Goal: Task Accomplishment & Management: Use online tool/utility

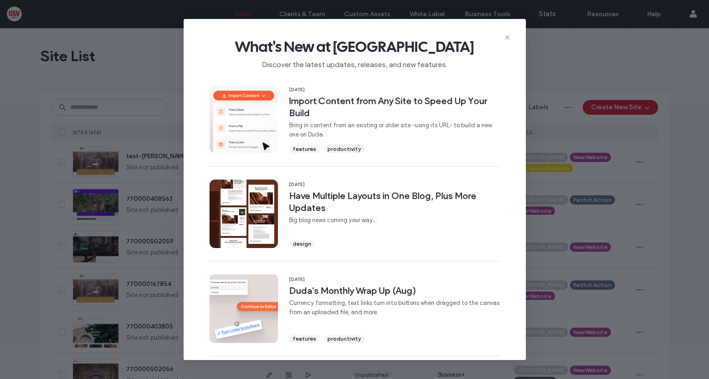
click at [508, 38] on use at bounding box center [507, 37] width 4 height 4
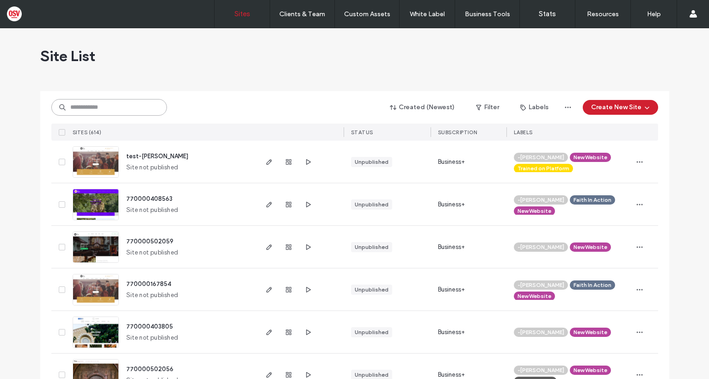
click at [121, 111] on input at bounding box center [109, 107] width 116 height 17
paste input "********"
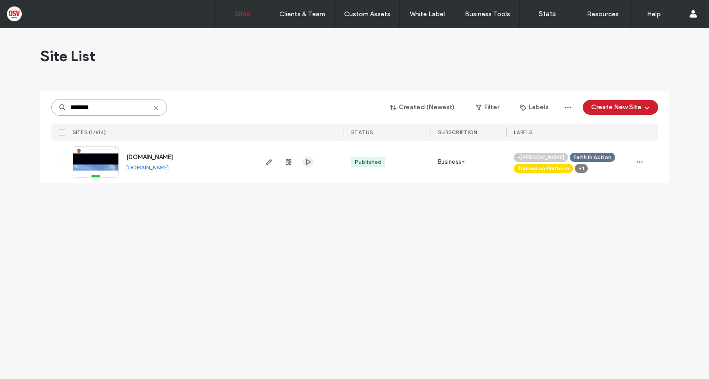
type input "********"
click at [306, 163] on icon "button" at bounding box center [307, 161] width 7 height 7
click at [271, 162] on icon "button" at bounding box center [268, 161] width 7 height 7
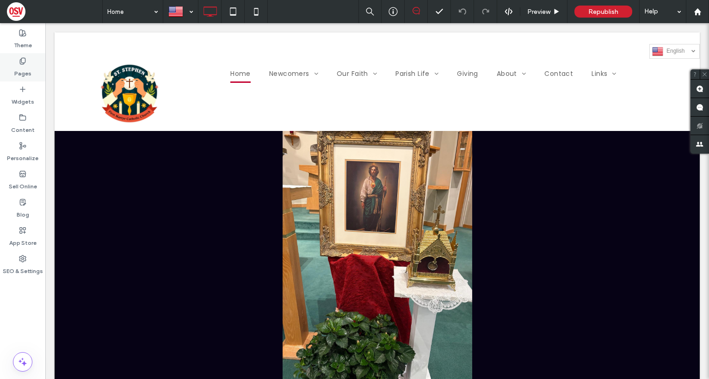
click at [25, 75] on label "Pages" at bounding box center [22, 71] width 17 height 13
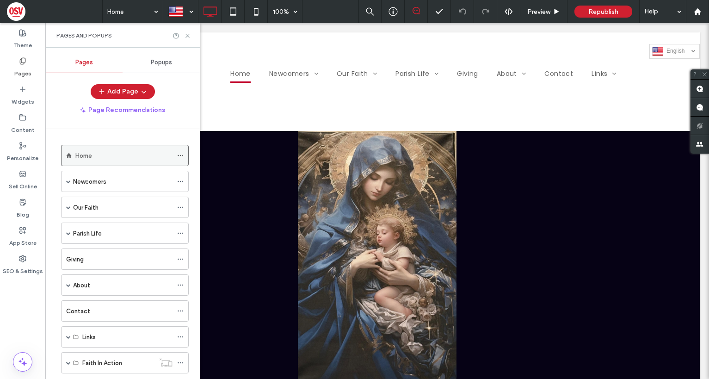
click at [97, 154] on div "Home" at bounding box center [123, 156] width 97 height 10
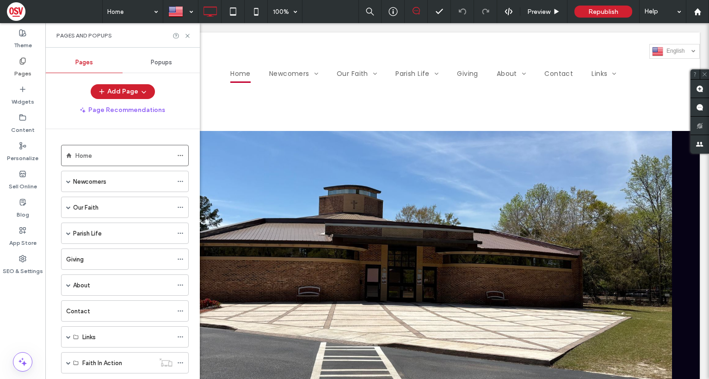
click at [18, 96] on div "Home 100% Preview Republish Help Site Comments Team & Clients Automate new comm…" at bounding box center [354, 189] width 709 height 379
click at [21, 96] on label "Widgets" at bounding box center [23, 99] width 23 height 13
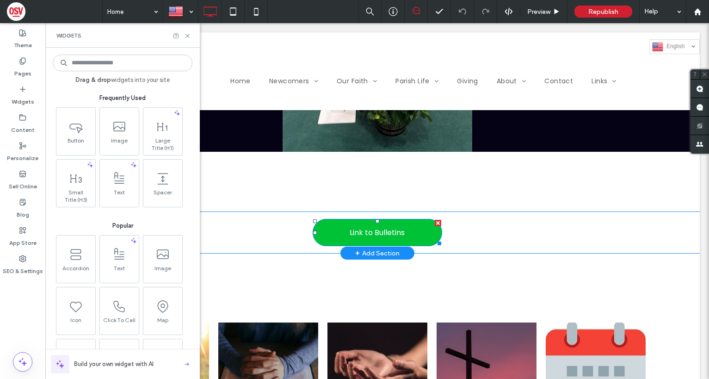
scroll to position [231, 0]
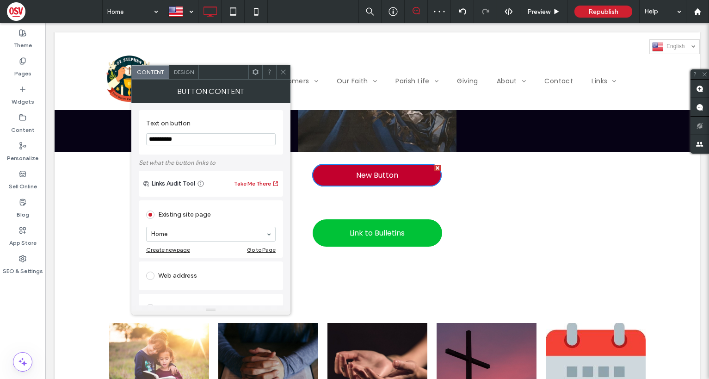
click at [178, 75] on div "Design" at bounding box center [184, 72] width 30 height 14
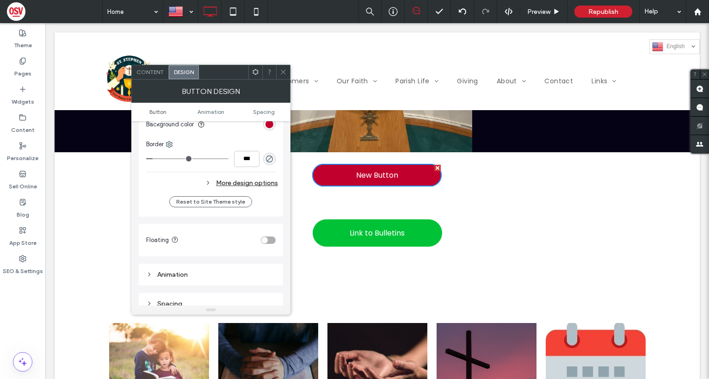
scroll to position [277, 0]
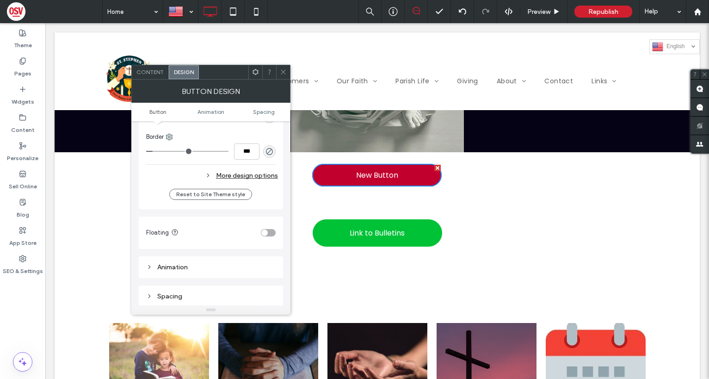
click at [268, 233] on div "toggle" at bounding box center [268, 232] width 15 height 7
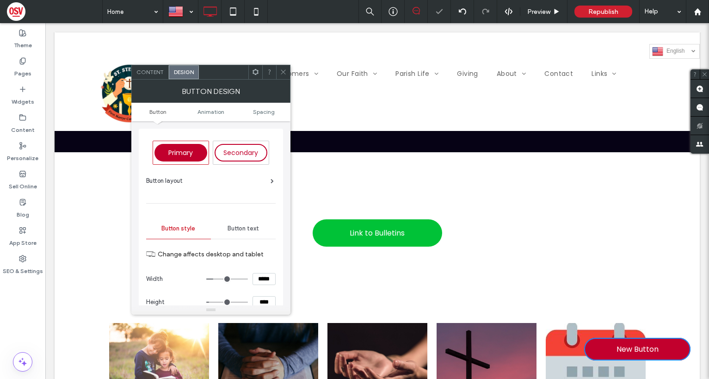
scroll to position [373, 0]
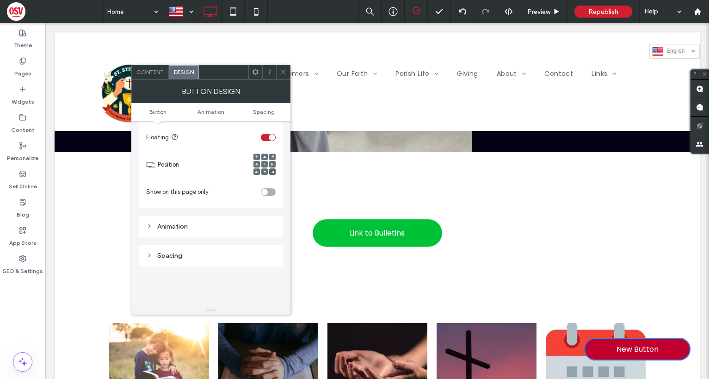
click at [153, 74] on span "Content" at bounding box center [149, 71] width 27 height 7
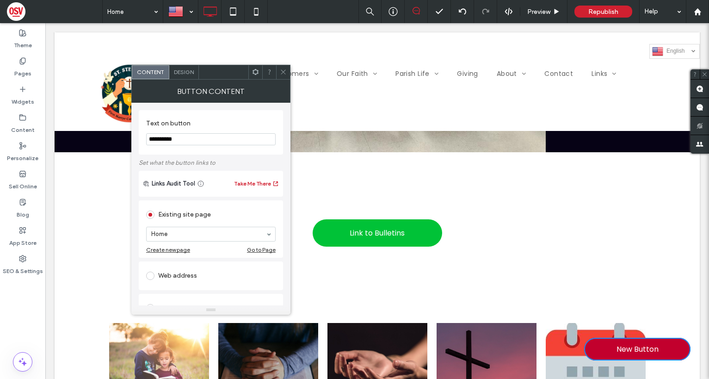
click at [197, 73] on div "Design" at bounding box center [184, 72] width 30 height 14
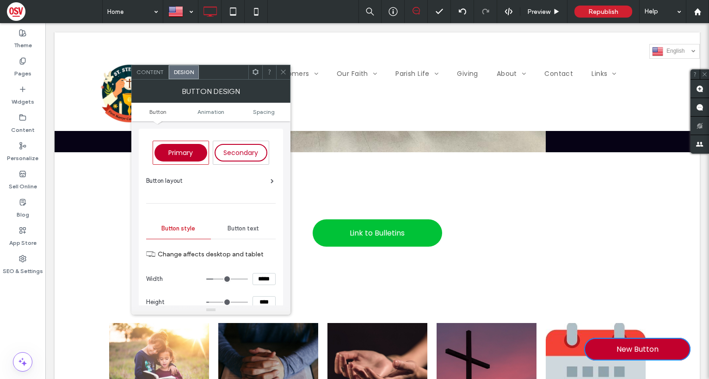
click at [190, 152] on span "Primary" at bounding box center [180, 152] width 25 height 9
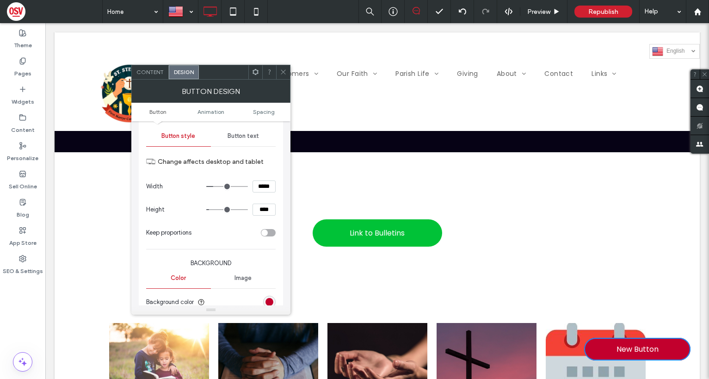
scroll to position [139, 0]
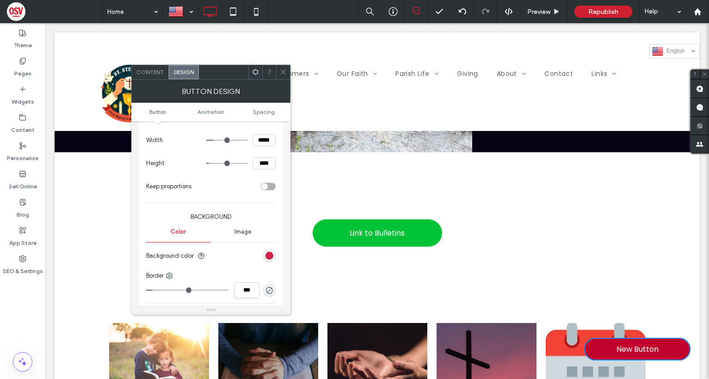
click at [268, 254] on div "rgb(194, 0, 45)" at bounding box center [269, 256] width 8 height 8
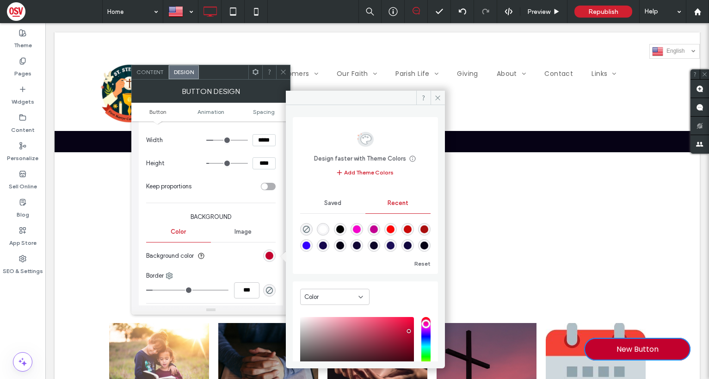
scroll to position [0, 0]
click at [437, 97] on use at bounding box center [438, 97] width 5 height 5
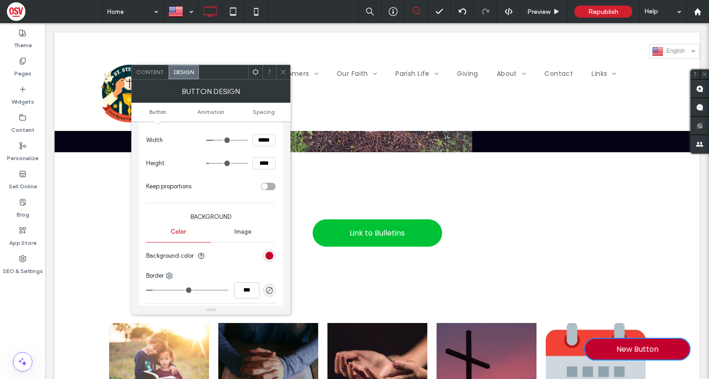
click at [283, 74] on icon at bounding box center [283, 71] width 7 height 7
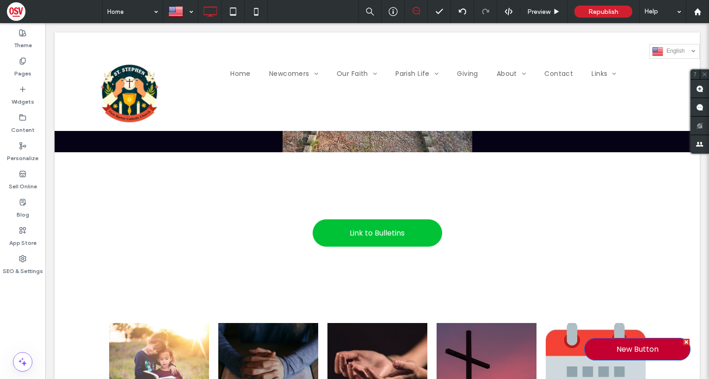
click at [622, 348] on span "New Button" at bounding box center [637, 349] width 42 height 12
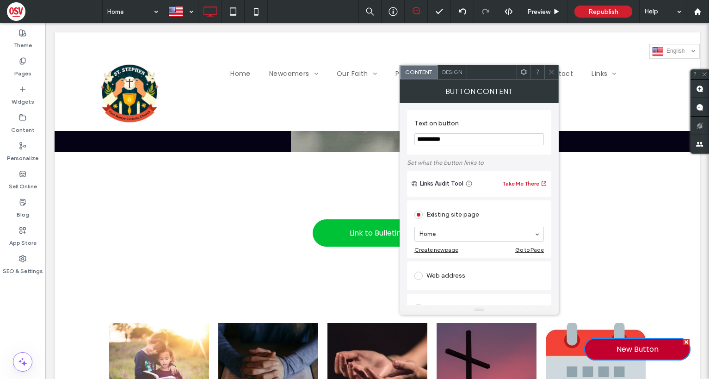
click at [448, 137] on input "**********" at bounding box center [478, 139] width 129 height 12
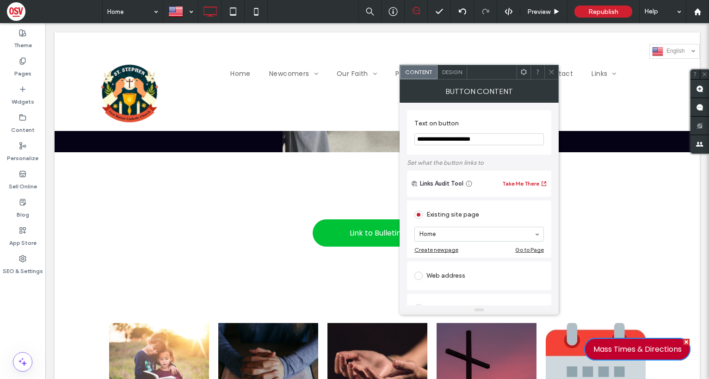
type input "**********"
click at [551, 73] on icon at bounding box center [551, 71] width 7 height 7
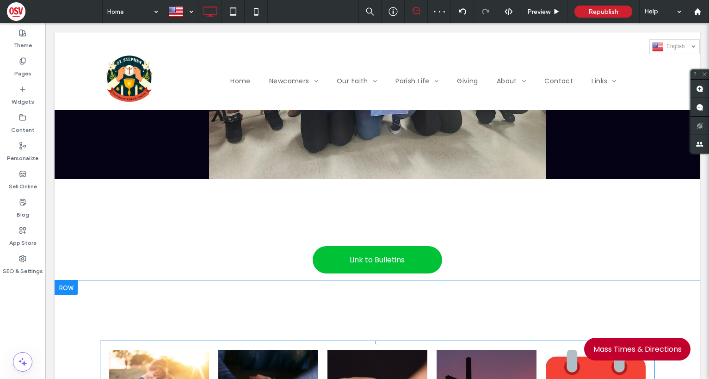
scroll to position [185, 0]
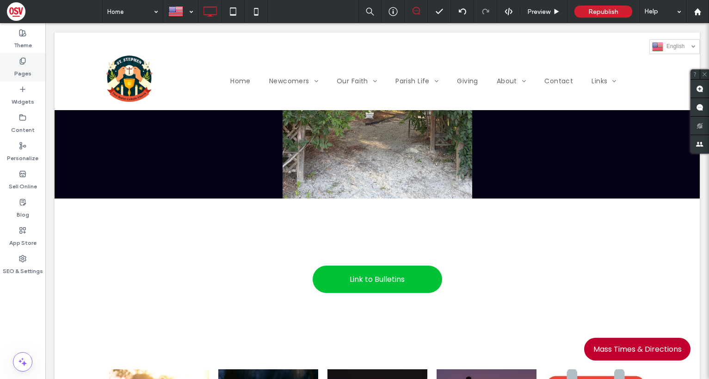
click at [15, 68] on label "Pages" at bounding box center [22, 71] width 17 height 13
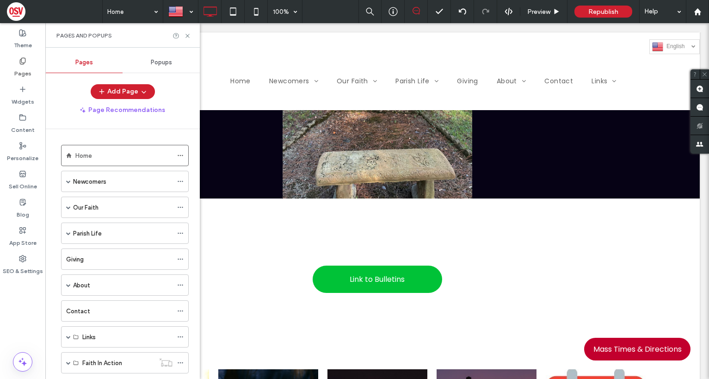
click at [161, 62] on span "Popups" at bounding box center [161, 62] width 21 height 7
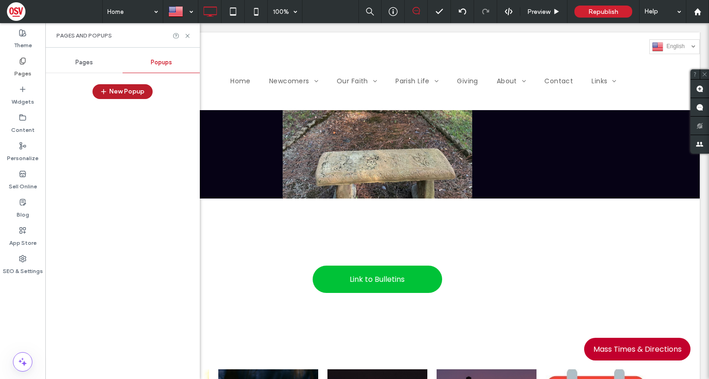
click at [125, 90] on button "New Popup" at bounding box center [122, 91] width 60 height 15
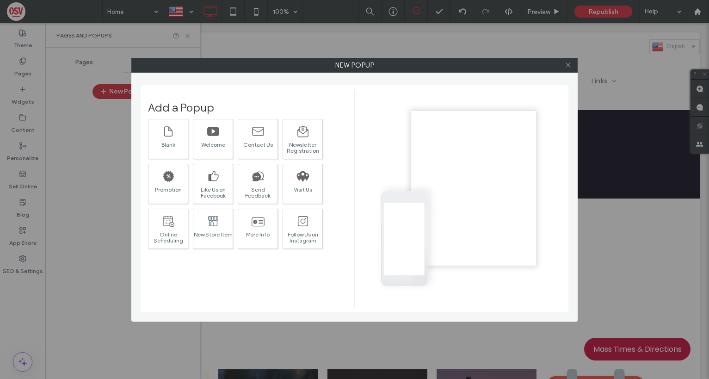
click at [568, 67] on icon at bounding box center [568, 64] width 7 height 7
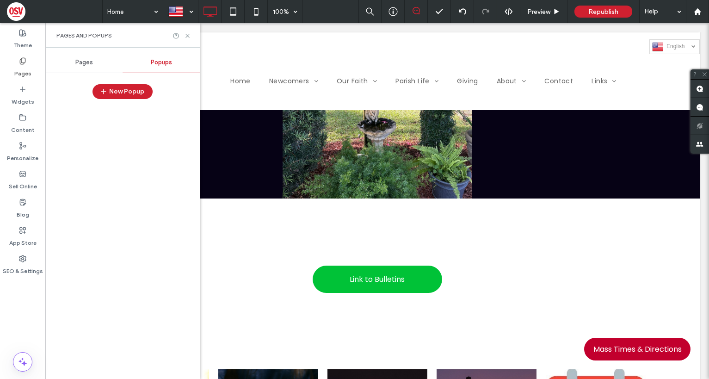
click at [91, 58] on div "Pages" at bounding box center [83, 62] width 77 height 20
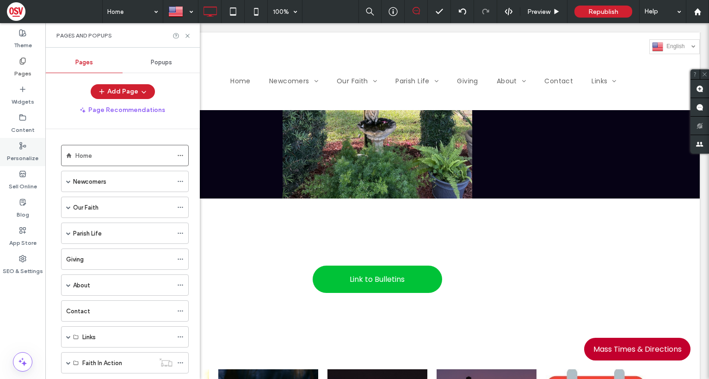
click at [32, 159] on label "Personalize" at bounding box center [22, 155] width 31 height 13
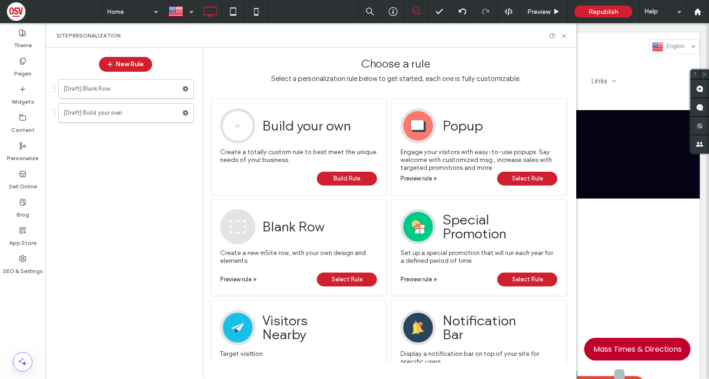
click at [524, 178] on span "Select Rule" at bounding box center [527, 179] width 31 height 14
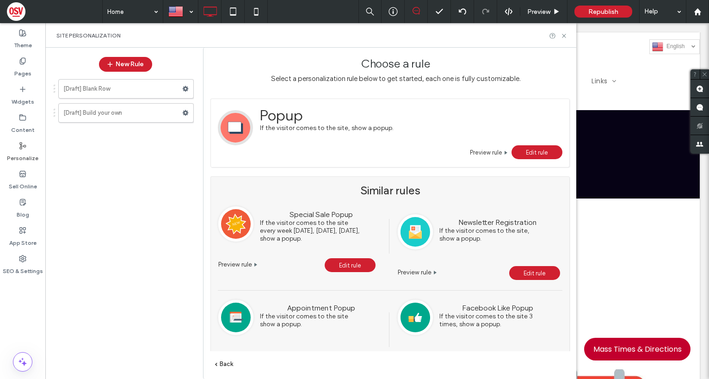
click at [528, 152] on span "Edit rule" at bounding box center [537, 152] width 22 height 7
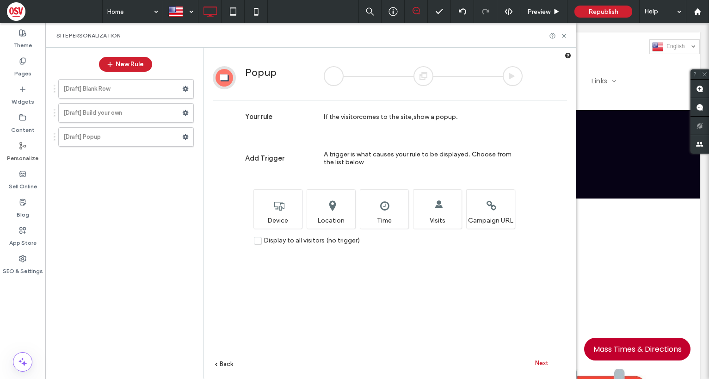
click at [258, 241] on label "Display to all visitors (no trigger)" at bounding box center [307, 240] width 106 height 8
click at [256, 241] on label "Display to all visitors (no trigger)" at bounding box center [307, 240] width 106 height 8
click at [257, 240] on label "Display to all visitors (no trigger)" at bounding box center [307, 240] width 106 height 8
click at [186, 138] on use at bounding box center [186, 137] width 6 height 6
click at [221, 176] on span "Delete" at bounding box center [226, 173] width 20 height 8
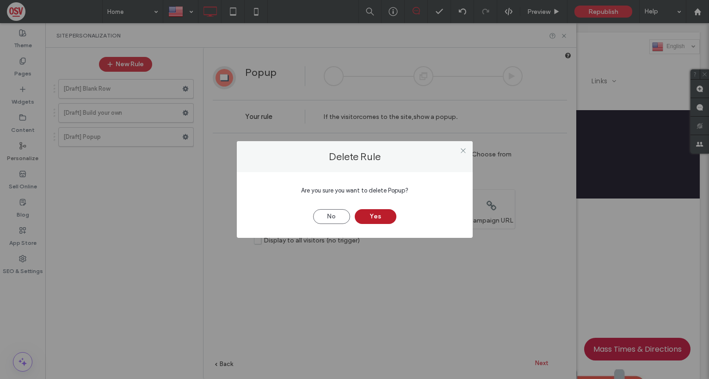
click at [393, 218] on button "Yes" at bounding box center [376, 216] width 42 height 15
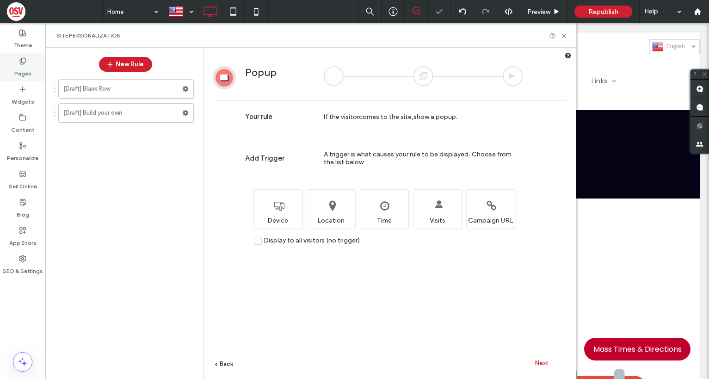
click at [30, 71] on label "Pages" at bounding box center [22, 71] width 17 height 13
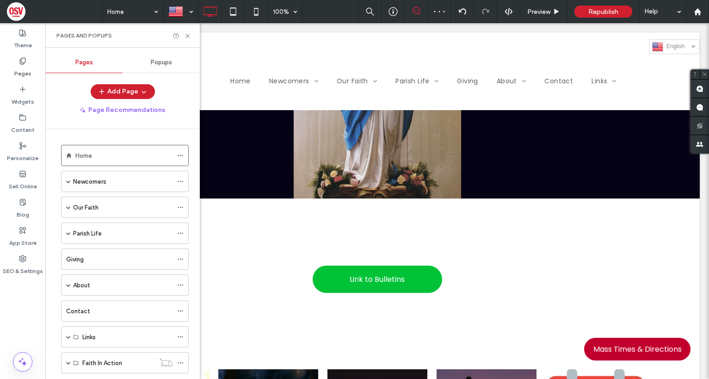
click at [163, 63] on span "Popups" at bounding box center [161, 62] width 21 height 7
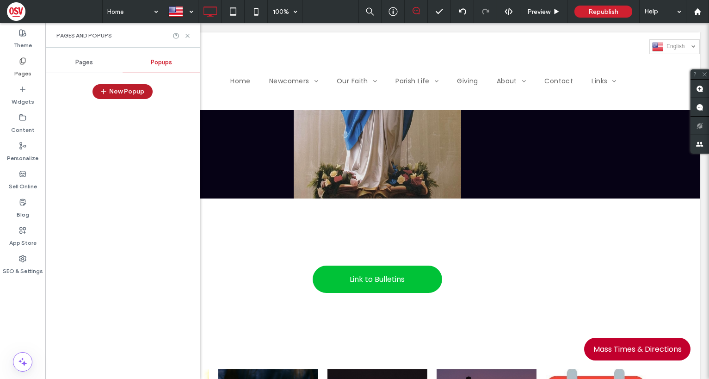
click at [123, 92] on button "New Popup" at bounding box center [122, 91] width 60 height 15
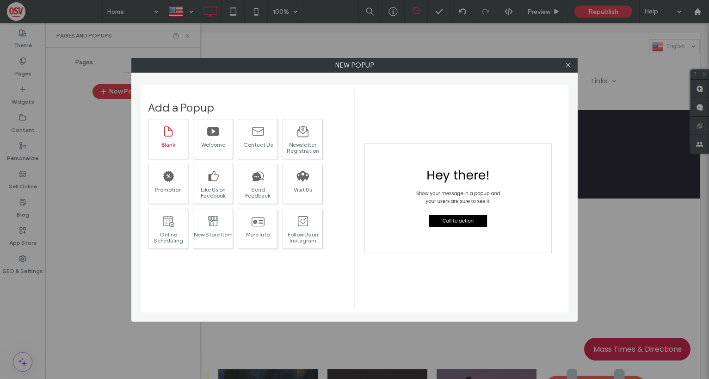
click at [172, 137] on icon at bounding box center [168, 131] width 13 height 13
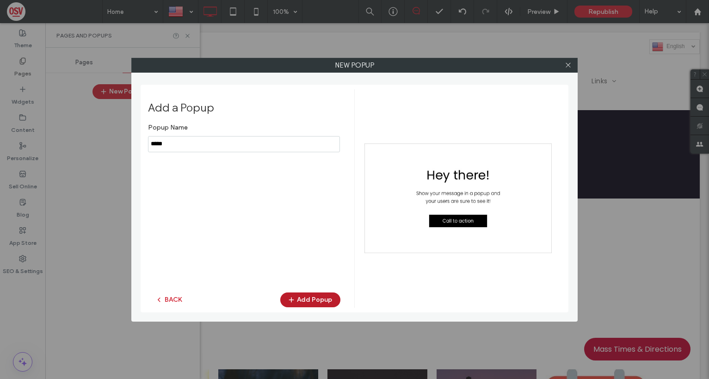
click at [313, 301] on button "Add Popup" at bounding box center [310, 299] width 60 height 15
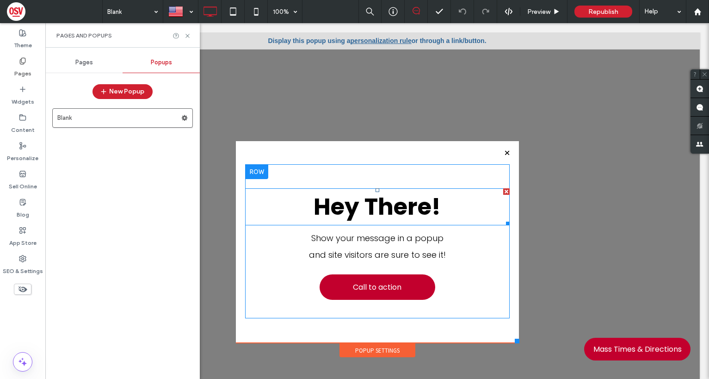
click at [375, 210] on span "Hey There!" at bounding box center [376, 206] width 127 height 33
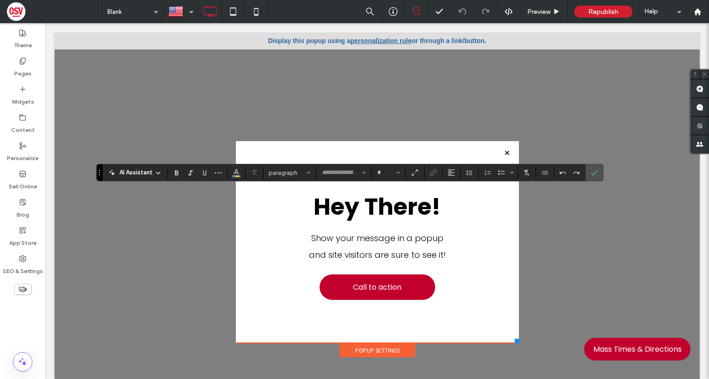
type input "*******"
type input "**"
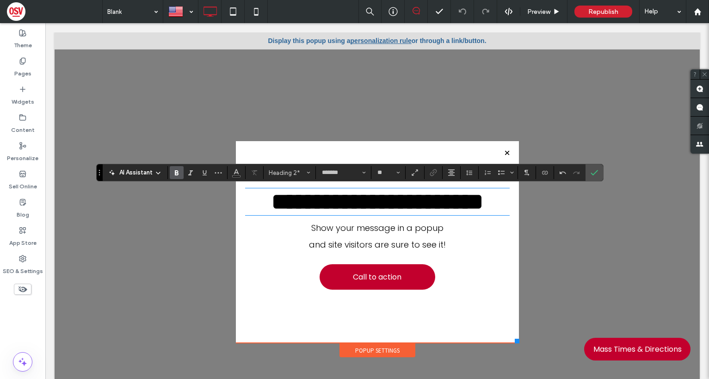
click at [386, 207] on strong "**********" at bounding box center [377, 201] width 212 height 23
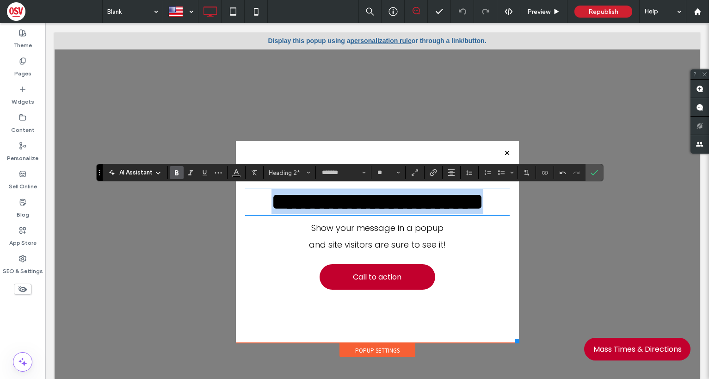
click at [386, 207] on strong "**********" at bounding box center [377, 201] width 212 height 23
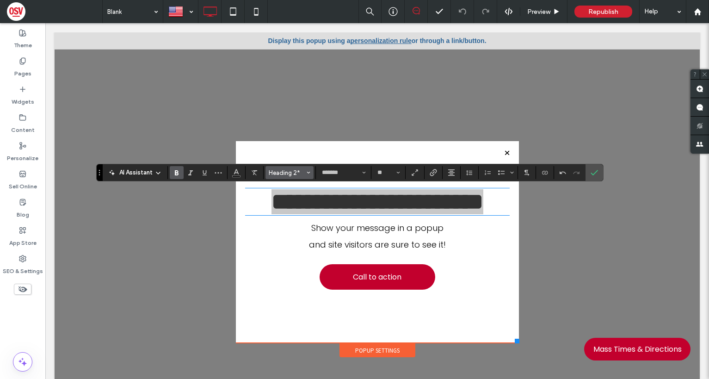
click at [307, 171] on icon "Styles" at bounding box center [309, 173] width 4 height 4
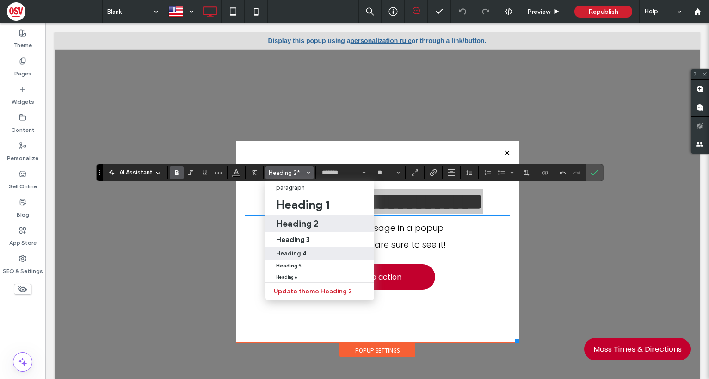
click at [301, 253] on h4 "Heading 4" at bounding box center [291, 253] width 30 height 7
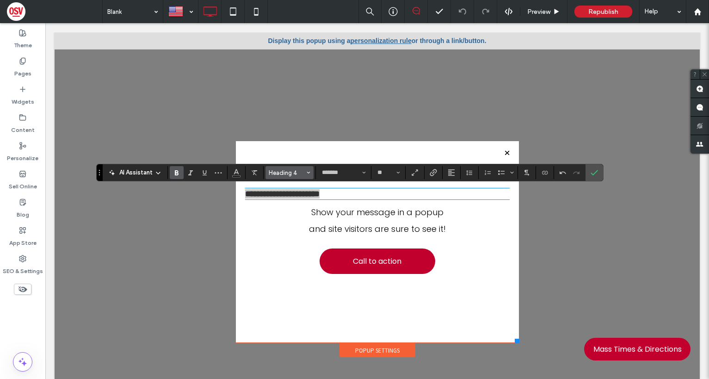
click at [306, 172] on button "Heading 4" at bounding box center [289, 172] width 48 height 13
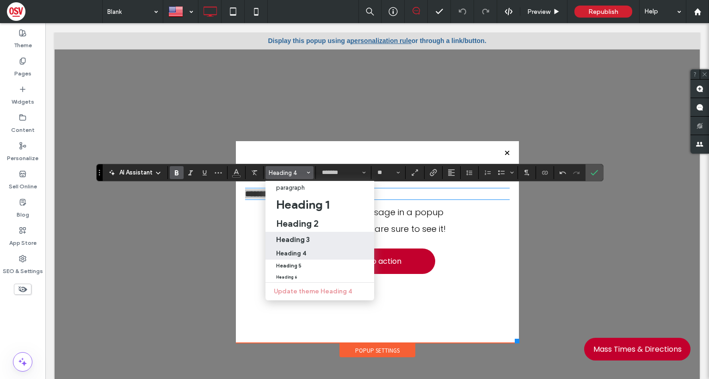
click at [293, 235] on h3 "Heading 3" at bounding box center [293, 239] width 34 height 9
type input "**"
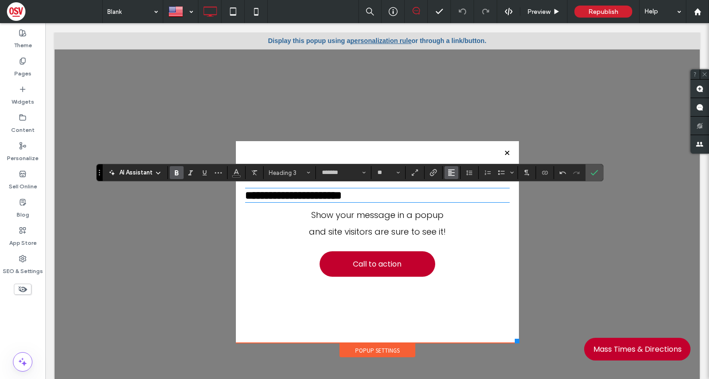
click at [449, 173] on icon "Alignment" at bounding box center [451, 172] width 7 height 7
click at [458, 198] on use "ui.textEditor.alignment.center" at bounding box center [458, 201] width 6 height 6
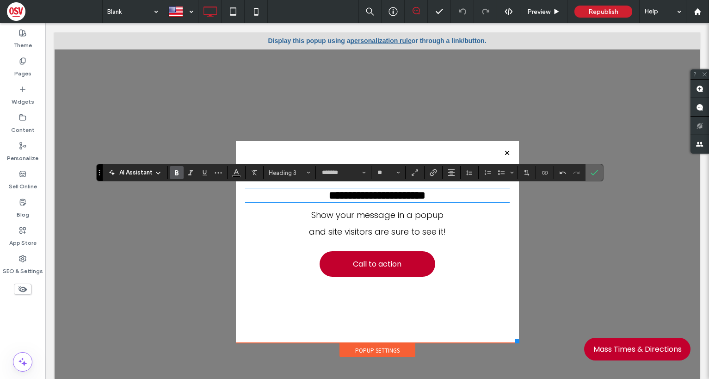
click at [589, 172] on label "Confirm" at bounding box center [594, 172] width 14 height 17
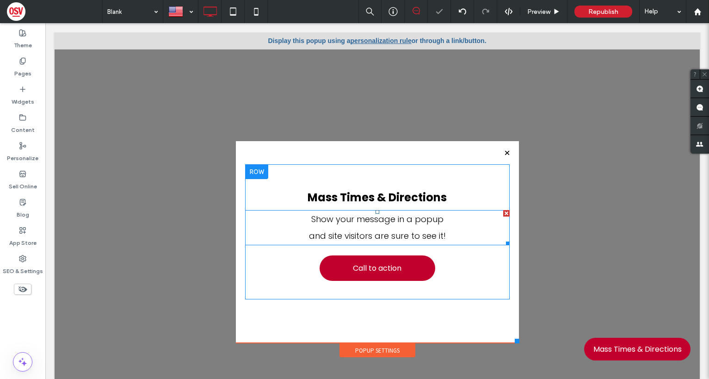
click at [409, 226] on p "Show your message in a popup" at bounding box center [377, 219] width 264 height 17
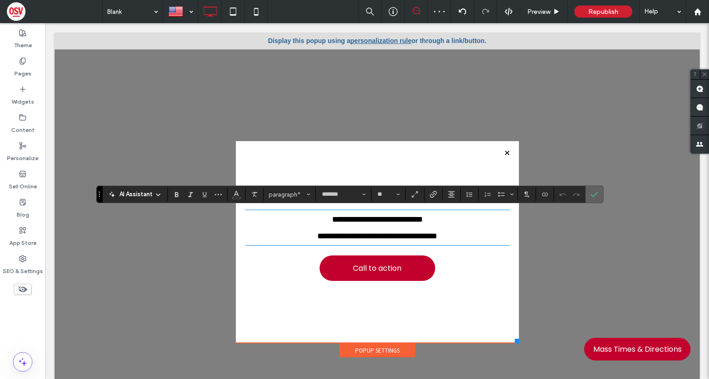
click at [594, 194] on icon "Confirm" at bounding box center [593, 193] width 7 height 7
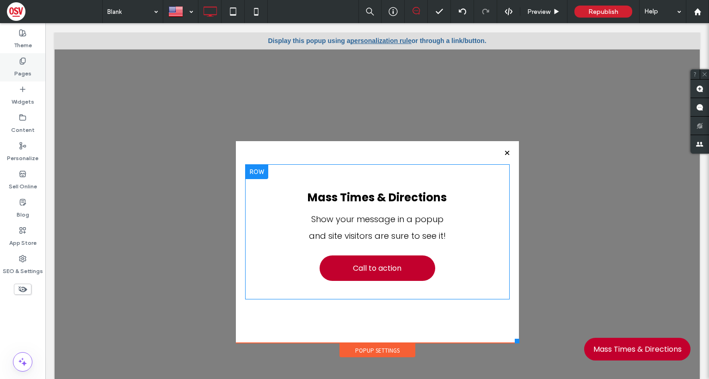
click at [23, 69] on label "Pages" at bounding box center [22, 71] width 17 height 13
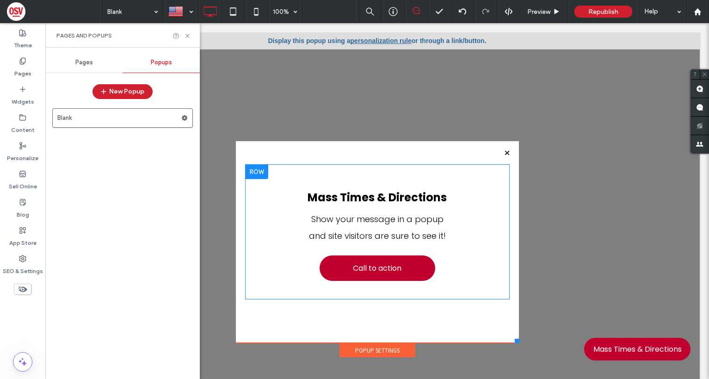
click at [68, 66] on div "Pages" at bounding box center [83, 62] width 77 height 20
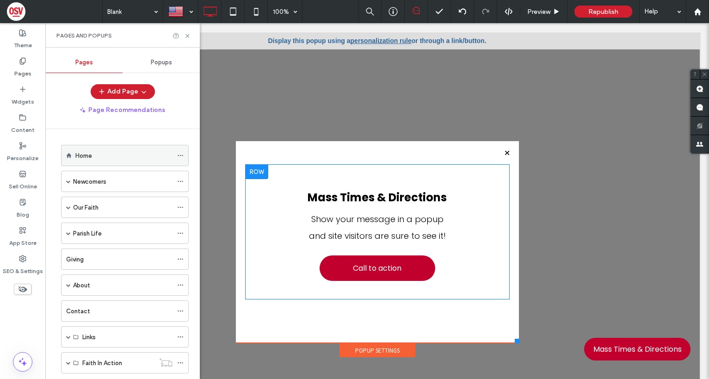
click at [93, 154] on div "Home" at bounding box center [123, 156] width 97 height 10
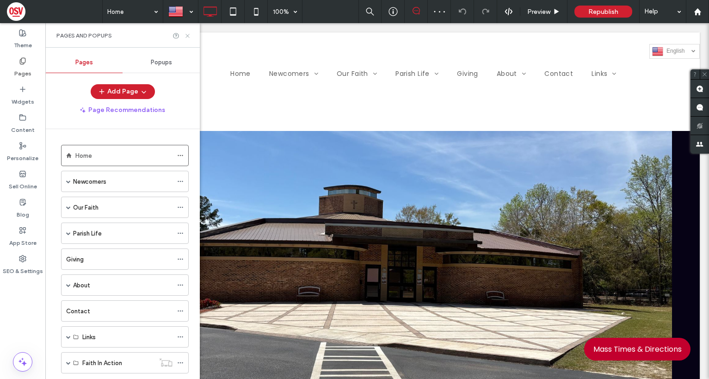
click at [187, 37] on use at bounding box center [187, 36] width 4 height 4
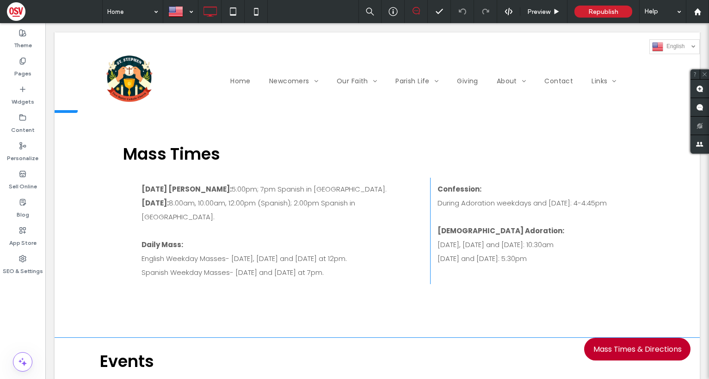
scroll to position [694, 0]
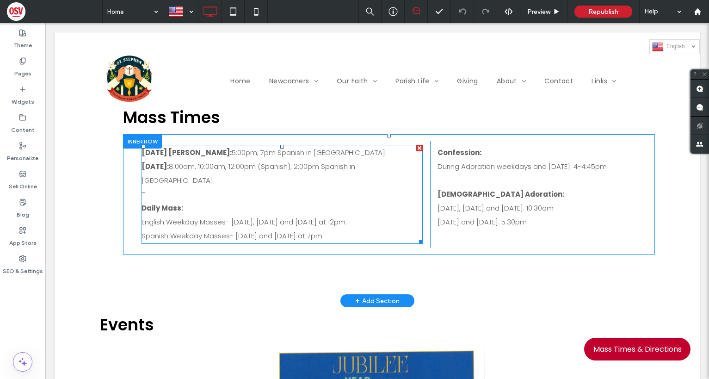
click at [216, 159] on div "[DATE] [PERSON_NAME]: 5:00pm; 7pm Spanish in [GEOGRAPHIC_DATA]. [DATE]: 8:00am,…" at bounding box center [281, 194] width 281 height 99
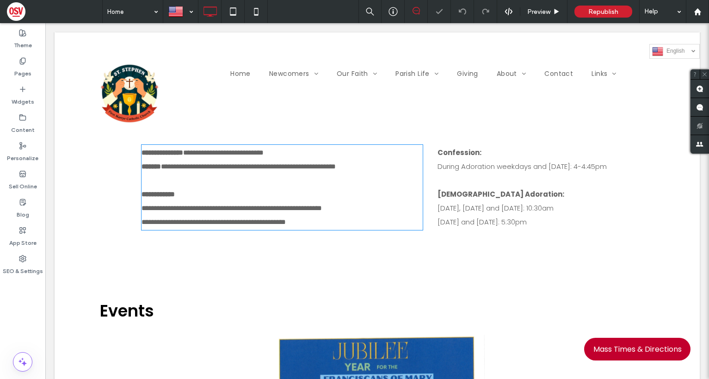
type input "*******"
type input "**"
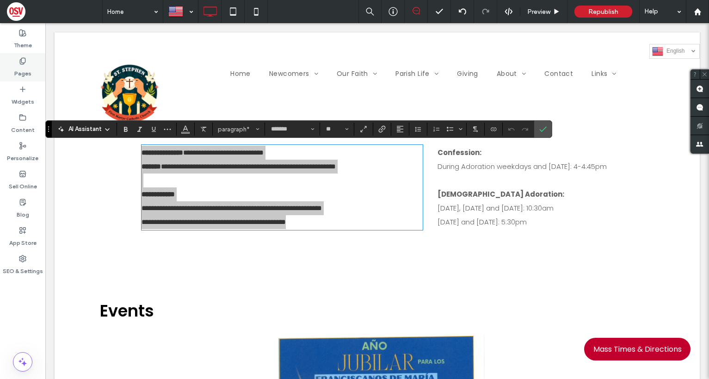
click at [29, 74] on label "Pages" at bounding box center [22, 71] width 17 height 13
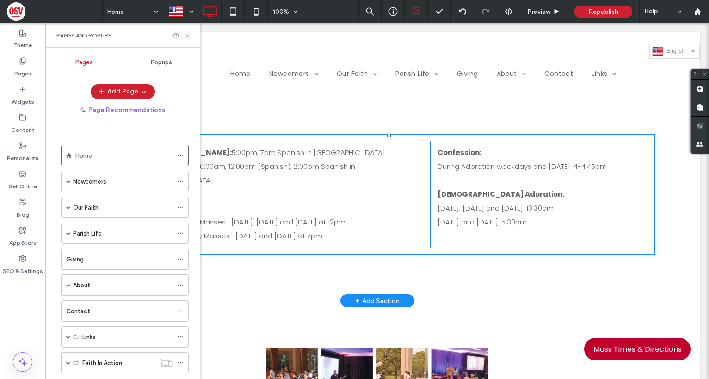
click at [156, 59] on span "Popups" at bounding box center [161, 62] width 21 height 7
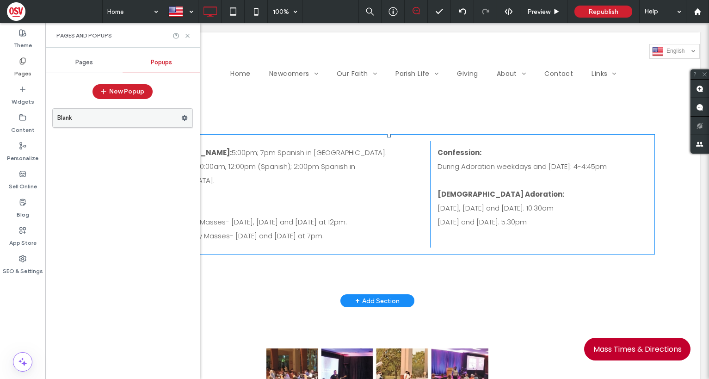
click at [166, 120] on label "Blank" at bounding box center [119, 118] width 124 height 18
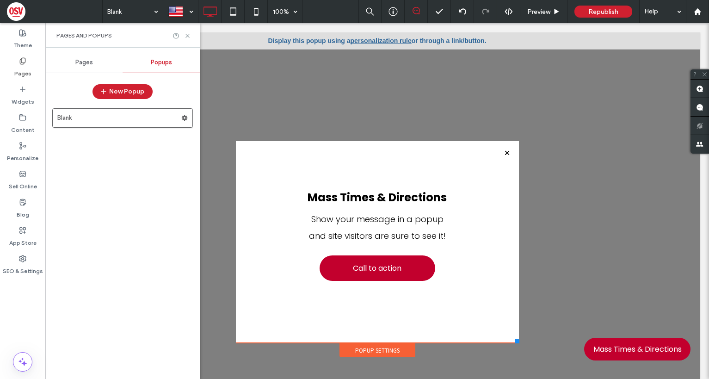
scroll to position [0, 0]
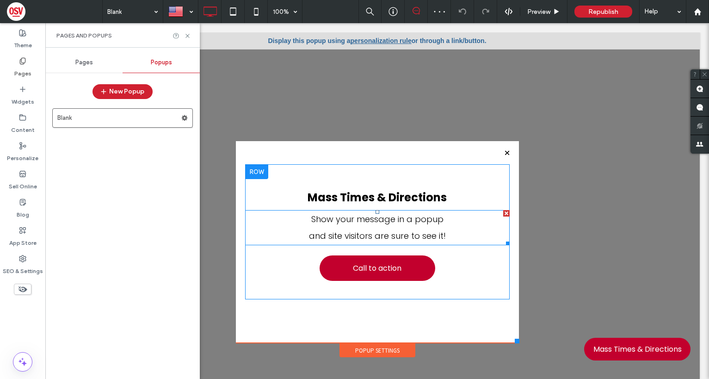
click at [334, 219] on span "Show your message in a popup" at bounding box center [377, 219] width 132 height 12
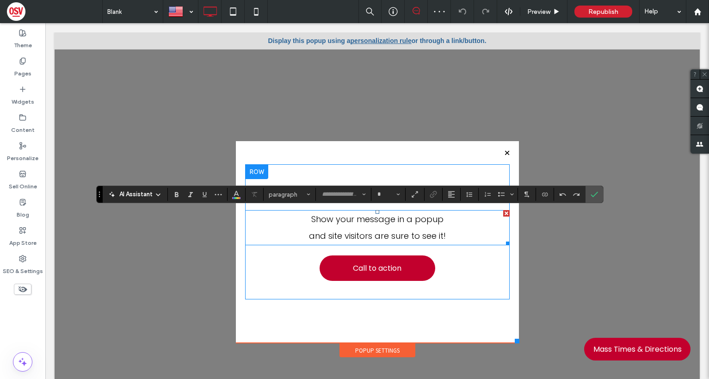
type input "*******"
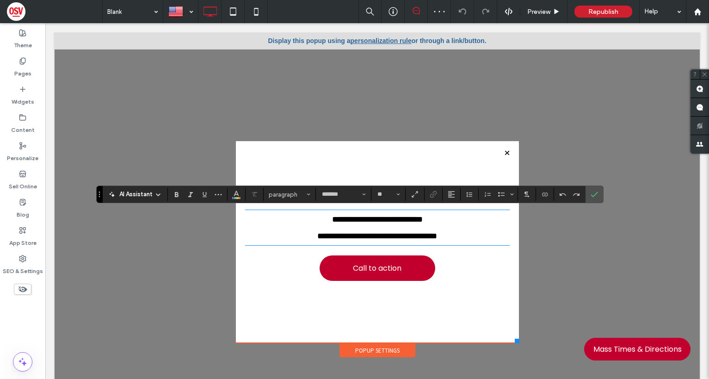
click at [334, 219] on span "**********" at bounding box center [377, 219] width 91 height 8
drag, startPoint x: 334, startPoint y: 219, endPoint x: 324, endPoint y: 219, distance: 10.2
click at [332, 219] on span "**********" at bounding box center [377, 219] width 91 height 8
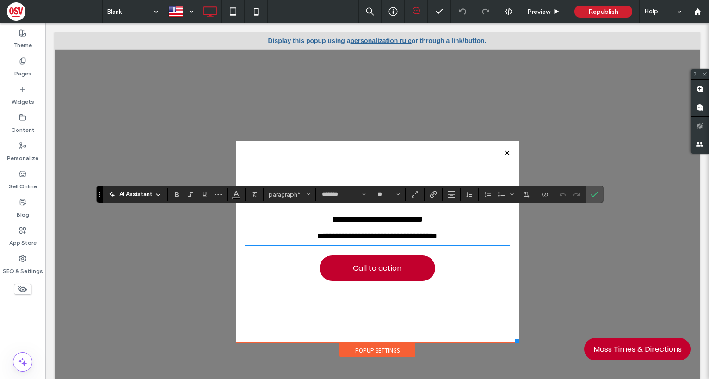
type input "**"
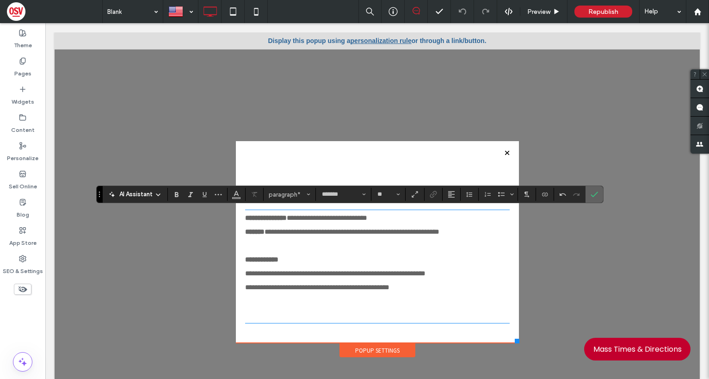
click at [590, 193] on icon "Confirm" at bounding box center [593, 193] width 7 height 7
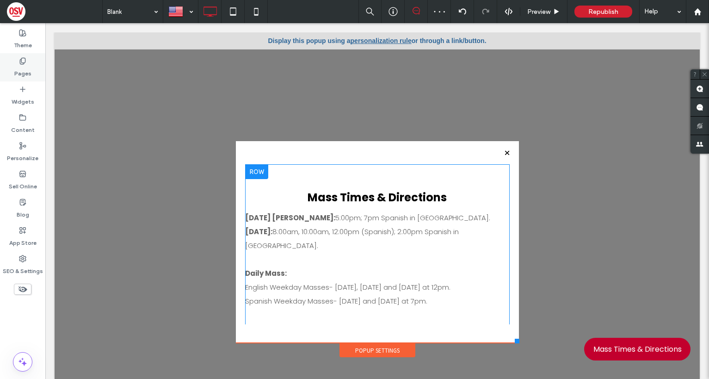
click at [21, 70] on label "Pages" at bounding box center [22, 71] width 17 height 13
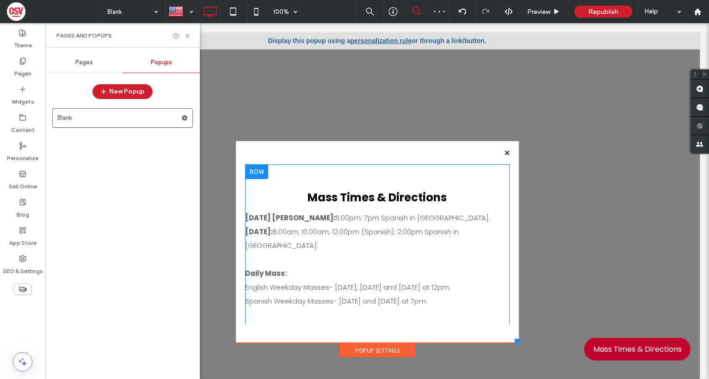
click at [85, 66] on div "Pages" at bounding box center [83, 62] width 77 height 20
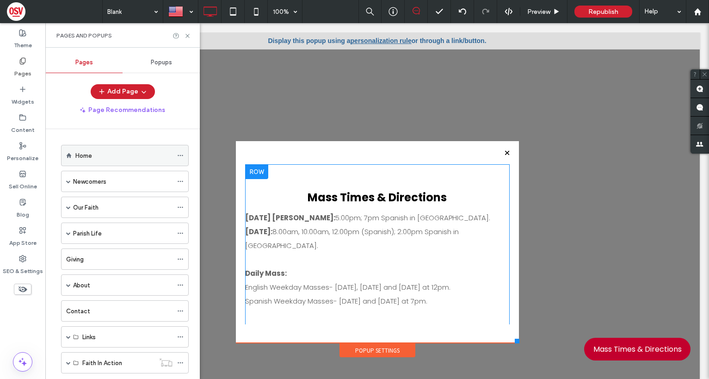
click at [108, 154] on div "Home" at bounding box center [123, 156] width 97 height 10
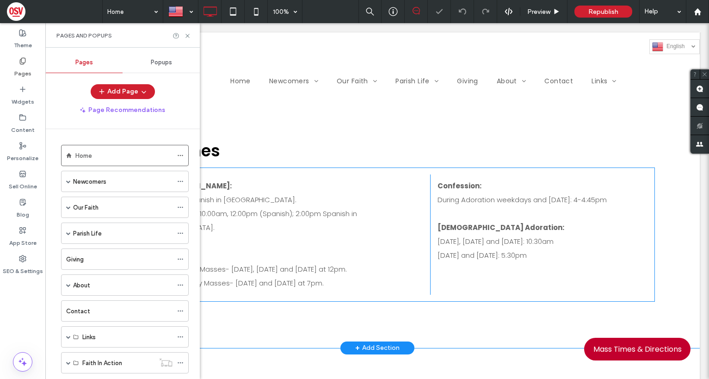
scroll to position [626, 0]
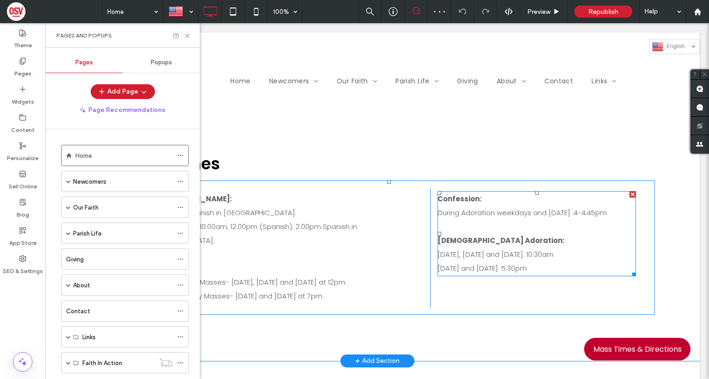
click at [493, 203] on div "Confession: During Adoration weekdays and [DATE]: 4-4:45pm Eucharist Adoration:…" at bounding box center [536, 233] width 199 height 85
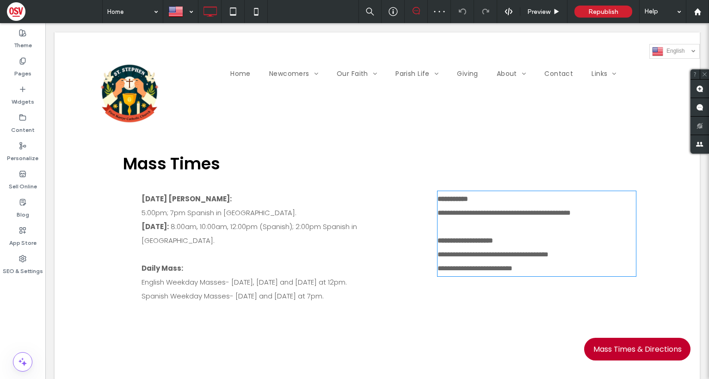
type input "*******"
type input "**"
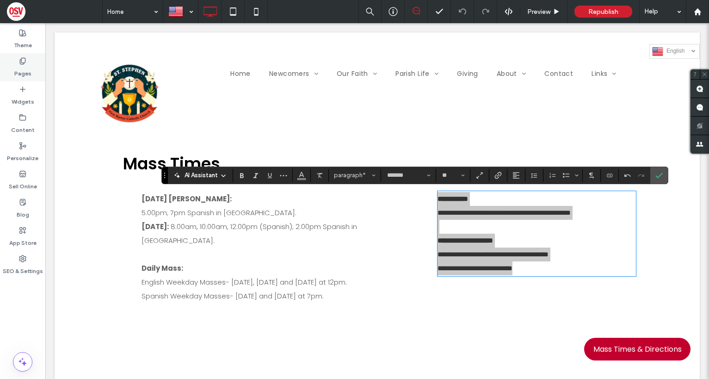
click at [23, 66] on label "Pages" at bounding box center [22, 71] width 17 height 13
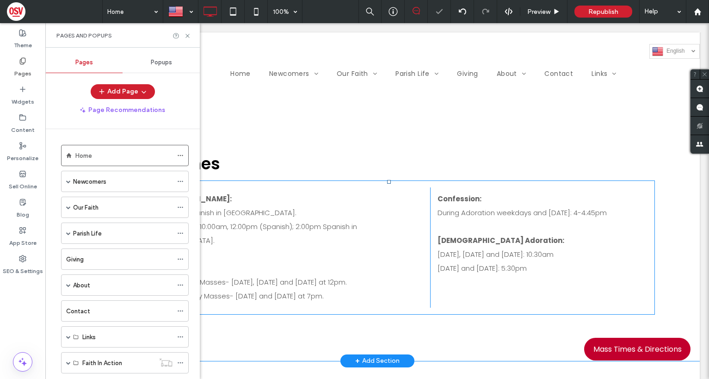
click at [157, 66] on span "Popups" at bounding box center [161, 62] width 21 height 7
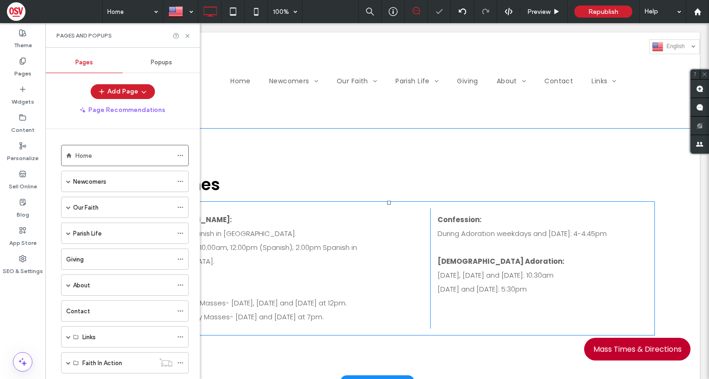
scroll to position [647, 0]
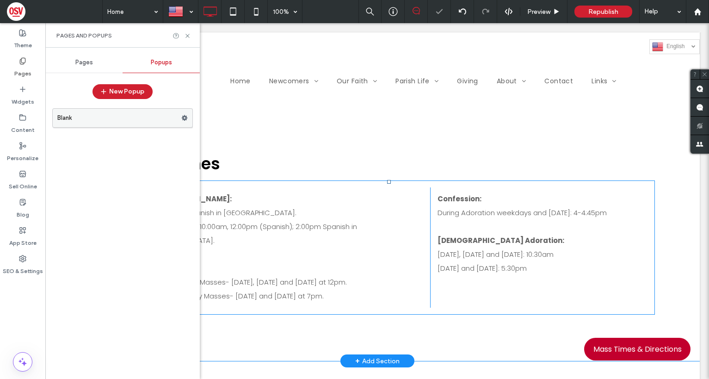
click at [185, 115] on icon at bounding box center [184, 118] width 6 height 6
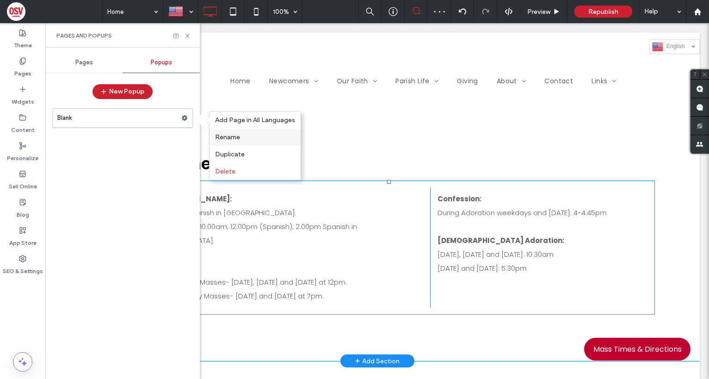
click at [234, 135] on span "Rename" at bounding box center [227, 137] width 25 height 8
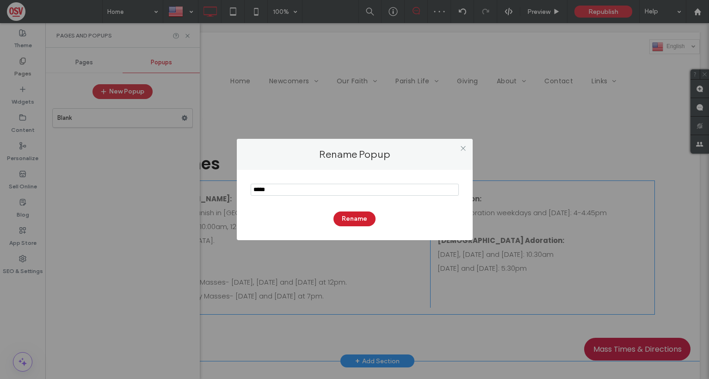
click at [305, 195] on input "notEmpty" at bounding box center [355, 190] width 208 height 12
type input "**********"
click at [355, 223] on button "Rename" at bounding box center [354, 218] width 42 height 15
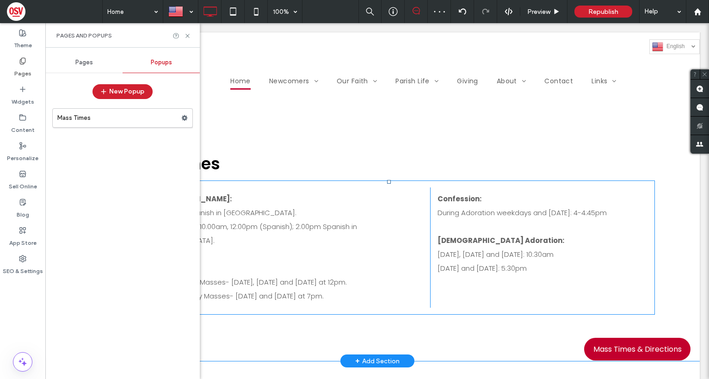
click at [78, 62] on span "Pages" at bounding box center [84, 62] width 18 height 7
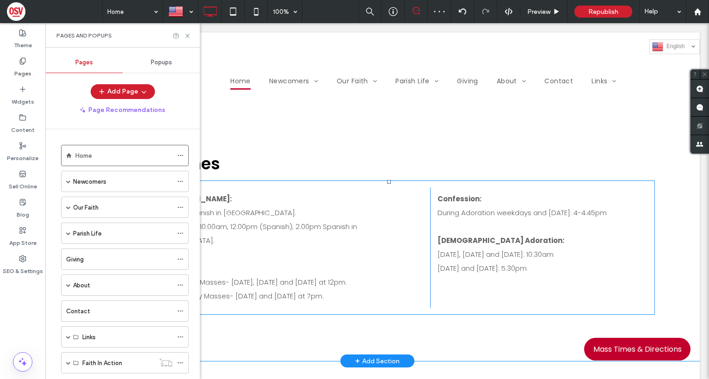
click at [159, 57] on div "Popups" at bounding box center [161, 62] width 77 height 20
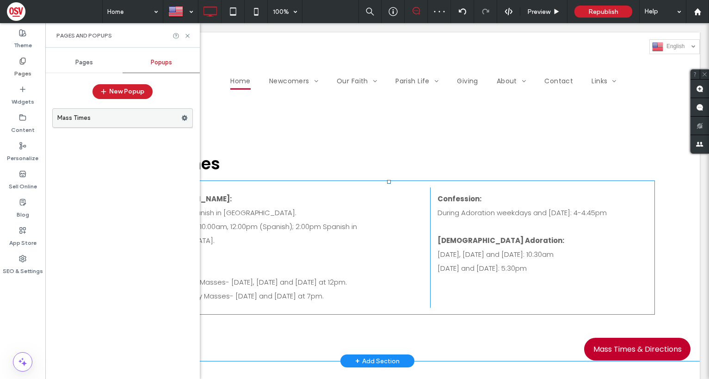
click at [140, 117] on label "Mass Times" at bounding box center [119, 118] width 124 height 18
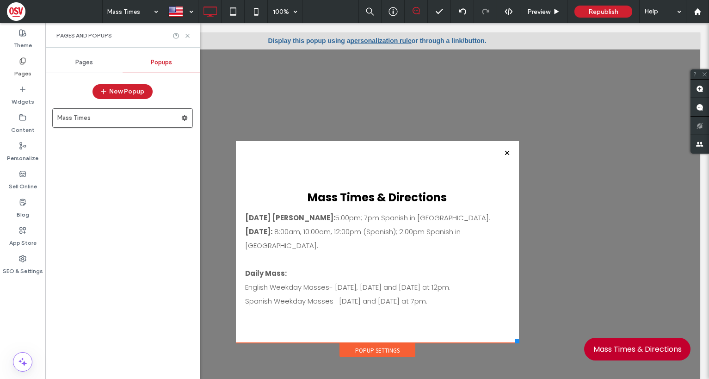
scroll to position [0, 0]
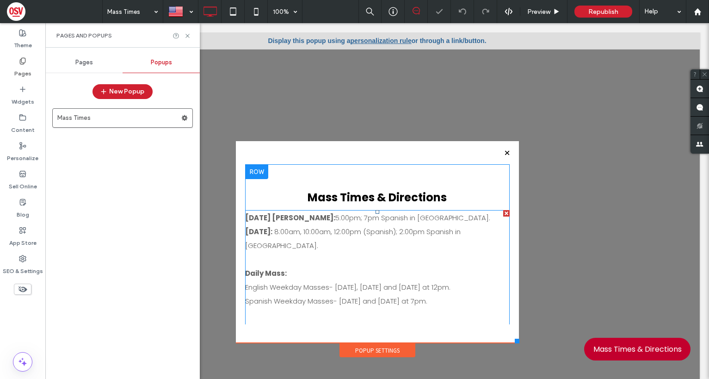
click at [294, 308] on p at bounding box center [377, 315] width 264 height 14
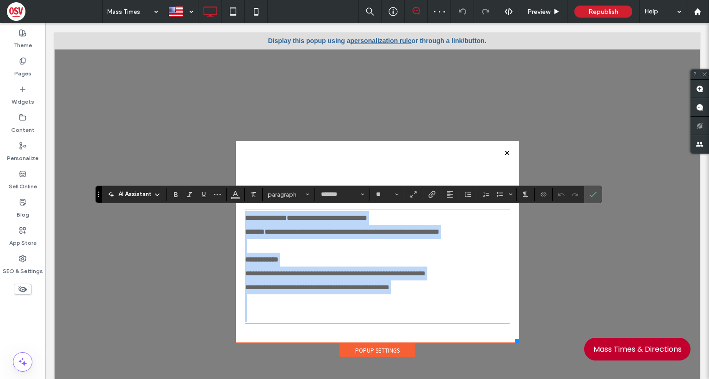
click at [284, 312] on p at bounding box center [377, 315] width 264 height 14
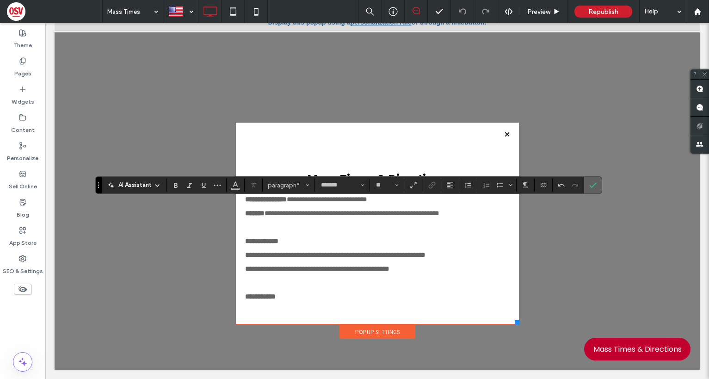
click at [592, 186] on icon "Confirm" at bounding box center [592, 184] width 7 height 7
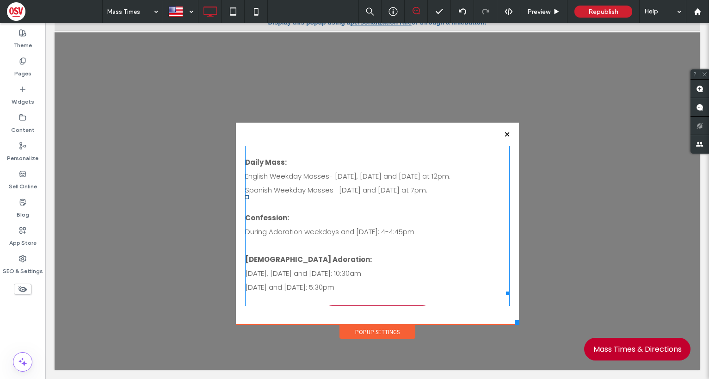
scroll to position [122, 0]
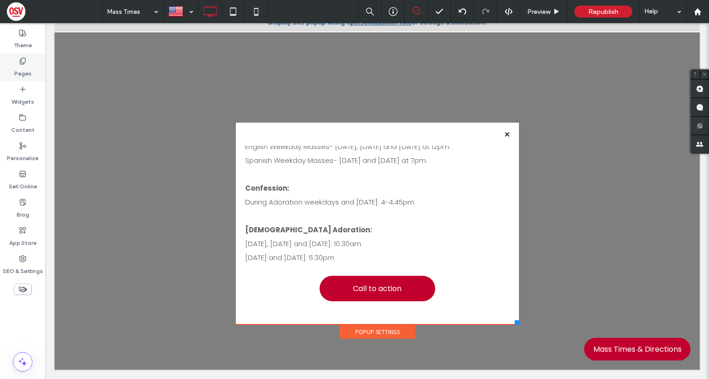
click at [27, 70] on label "Pages" at bounding box center [22, 71] width 17 height 13
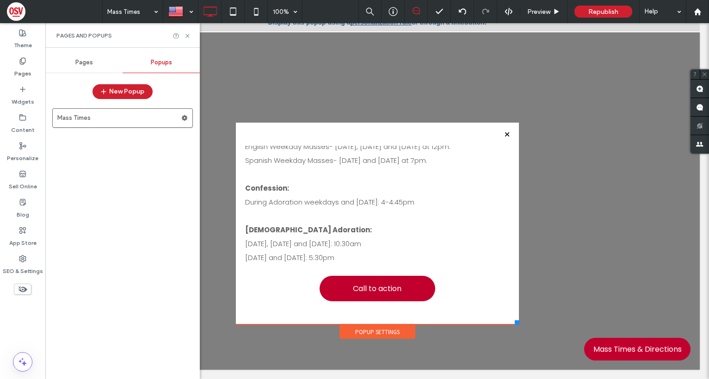
click at [80, 65] on span "Pages" at bounding box center [84, 62] width 18 height 7
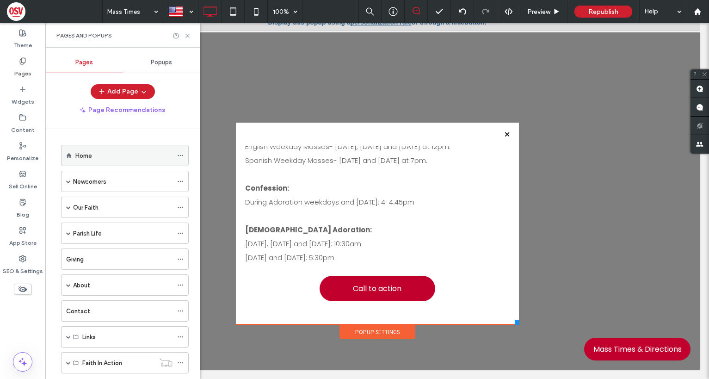
click at [100, 160] on div "Home" at bounding box center [123, 156] width 97 height 10
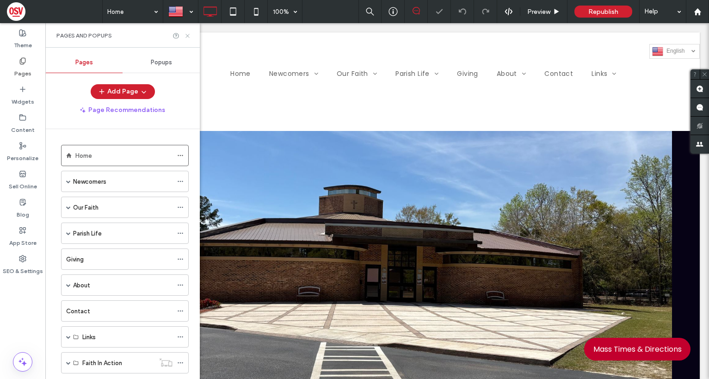
click at [186, 38] on icon at bounding box center [187, 35] width 7 height 7
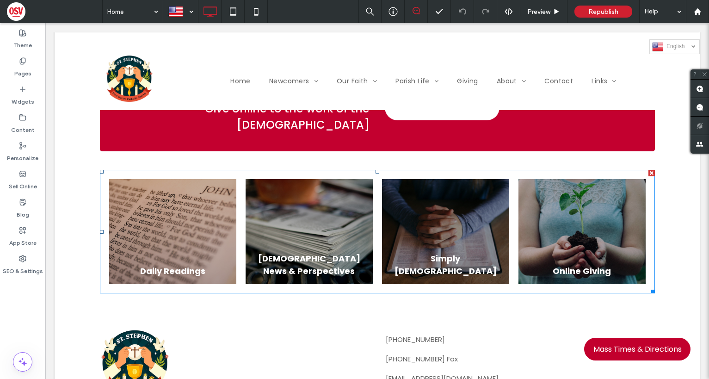
scroll to position [1618, 0]
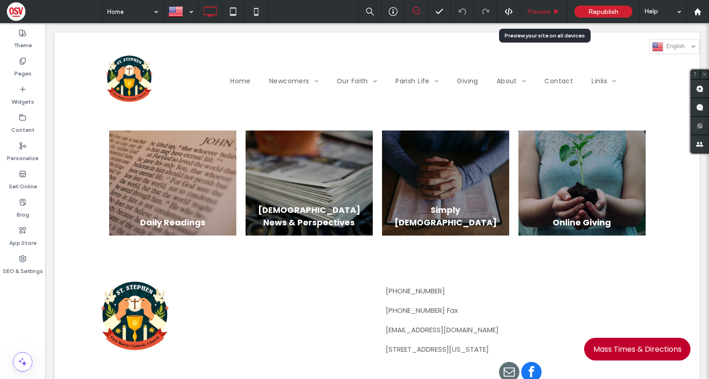
click at [546, 11] on span "Preview" at bounding box center [538, 12] width 23 height 8
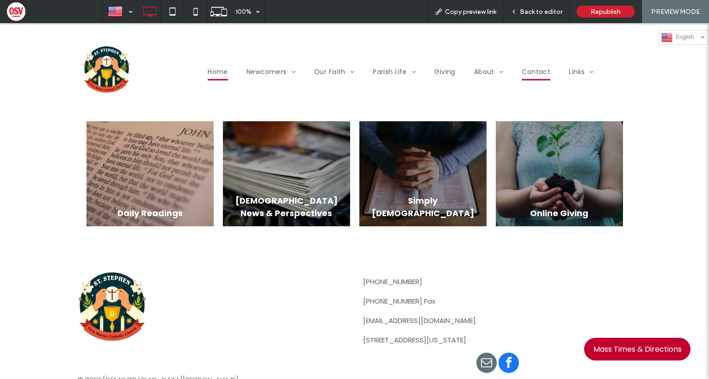
click at [538, 71] on span "Contact" at bounding box center [536, 72] width 29 height 18
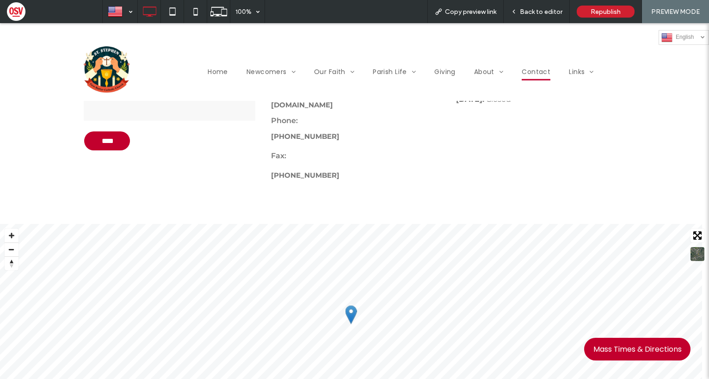
scroll to position [370, 0]
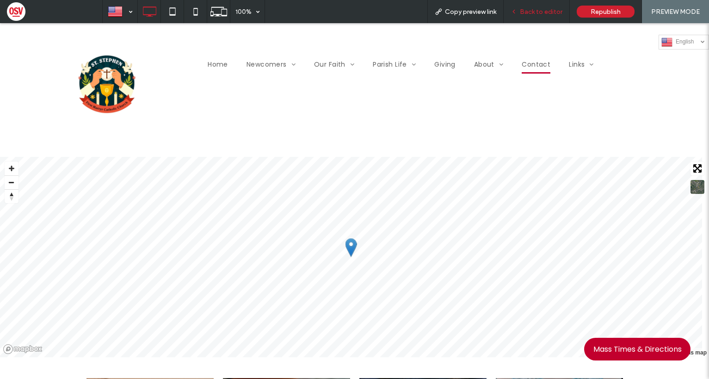
click at [540, 14] on span "Back to editor" at bounding box center [541, 12] width 43 height 8
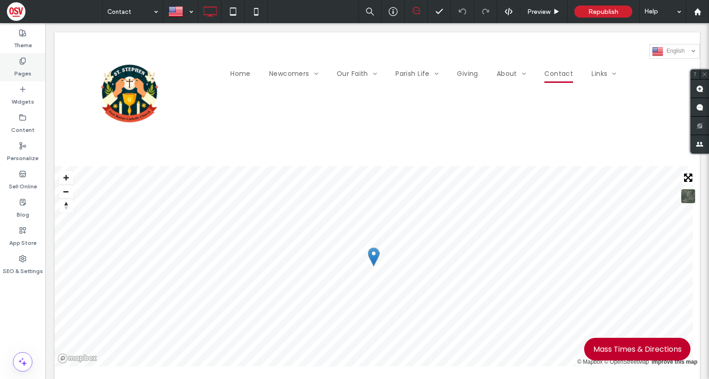
click at [25, 70] on label "Pages" at bounding box center [22, 71] width 17 height 13
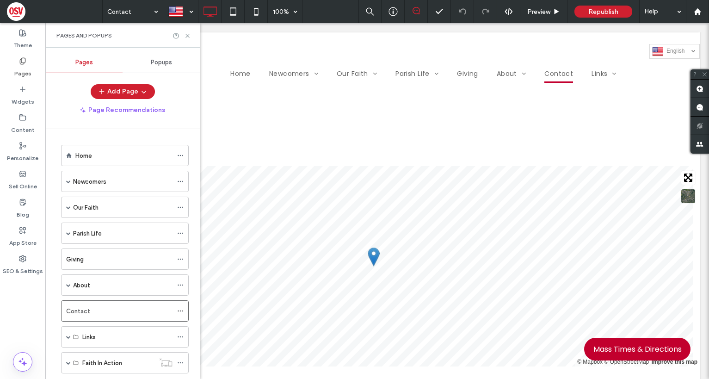
click at [155, 61] on span "Popups" at bounding box center [161, 62] width 21 height 7
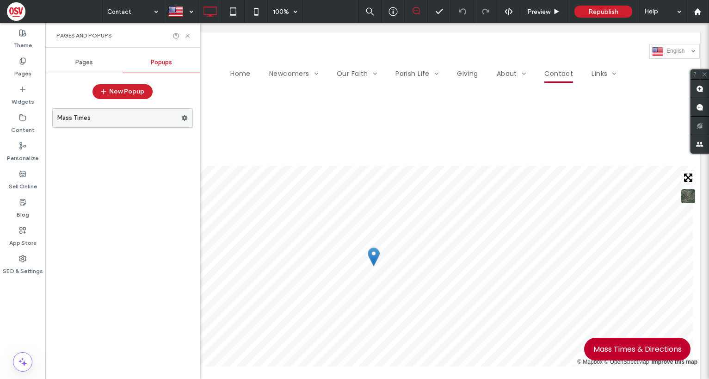
click at [106, 112] on label "Mass Times" at bounding box center [119, 118] width 124 height 18
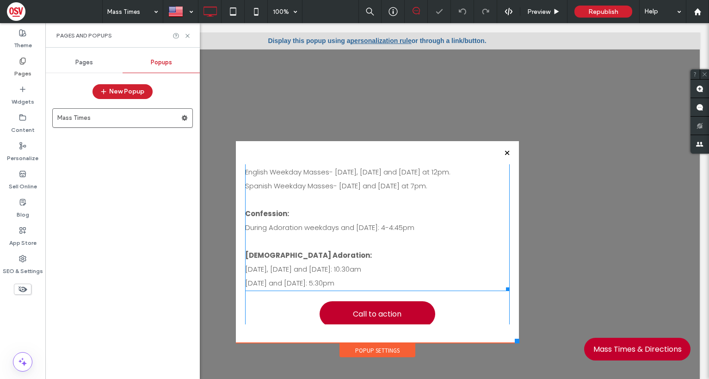
scroll to position [122, 0]
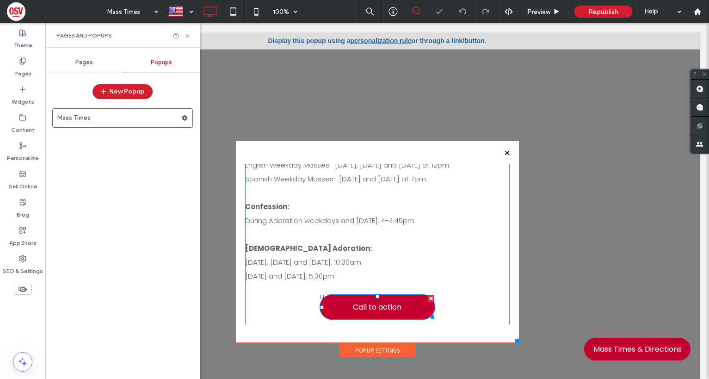
click at [362, 296] on span "Call to action" at bounding box center [377, 306] width 49 height 21
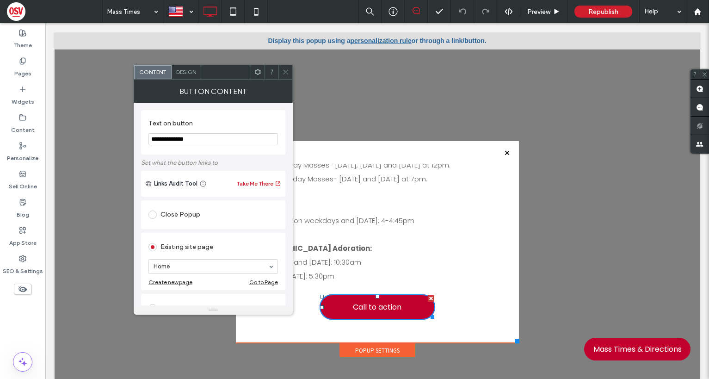
click at [200, 140] on input "**********" at bounding box center [212, 139] width 129 height 12
type input "**********"
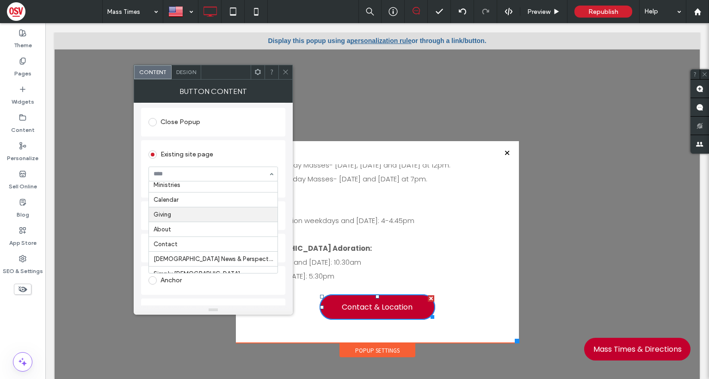
scroll to position [441, 0]
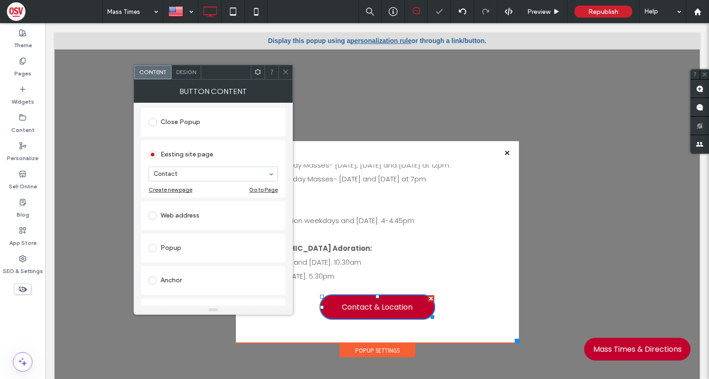
click at [286, 73] on icon at bounding box center [285, 71] width 7 height 7
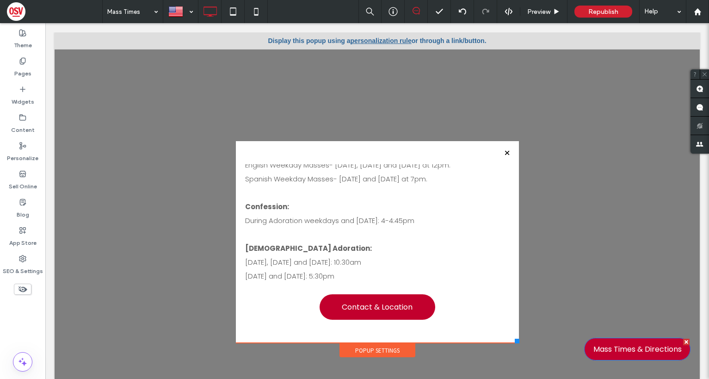
click at [646, 350] on span "Mass Times & Directions" at bounding box center [637, 349] width 88 height 12
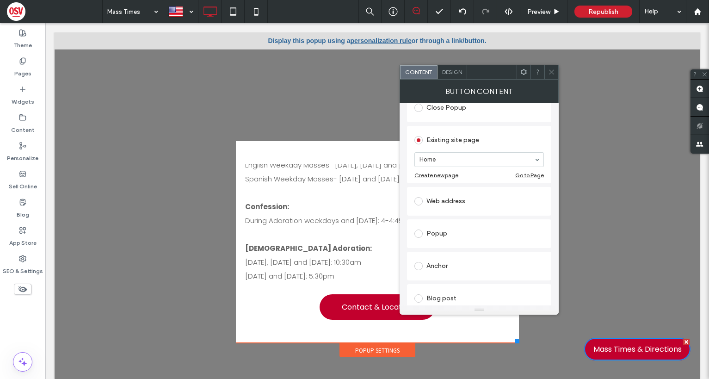
scroll to position [139, 0]
click at [434, 203] on div "Popup" at bounding box center [478, 201] width 129 height 15
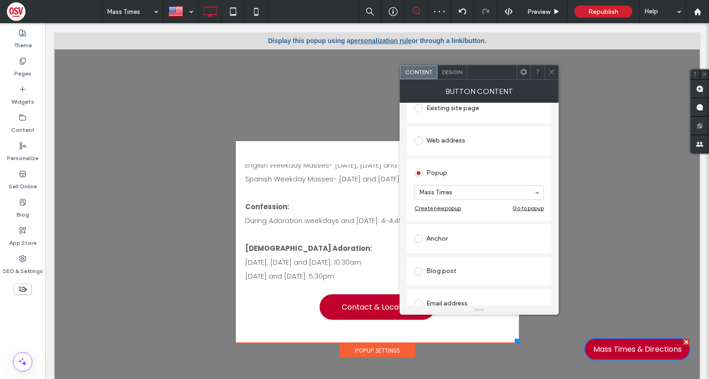
click at [553, 74] on icon at bounding box center [551, 71] width 7 height 7
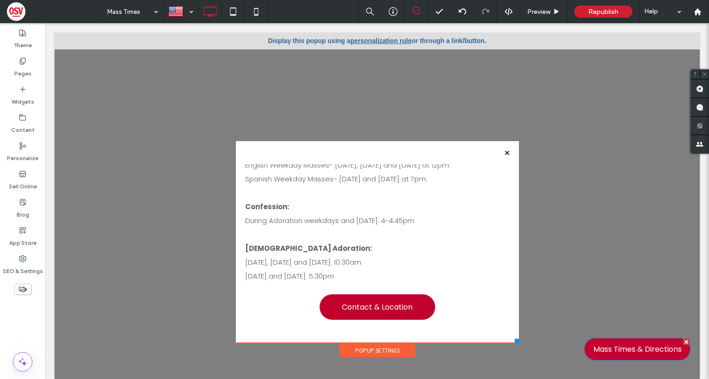
click at [619, 349] on span "Mass Times & Directions" at bounding box center [637, 349] width 88 height 12
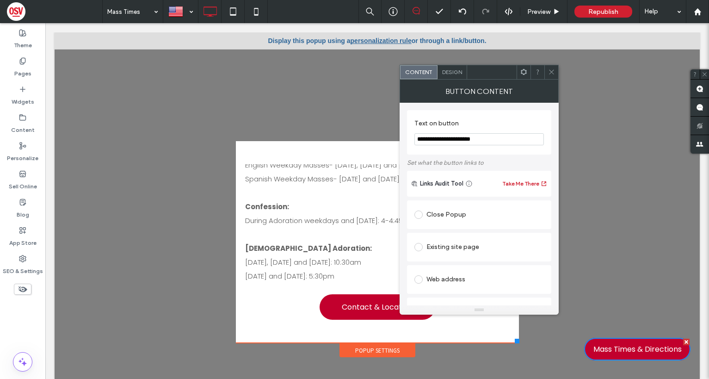
click at [451, 72] on span "Design" at bounding box center [452, 71] width 20 height 7
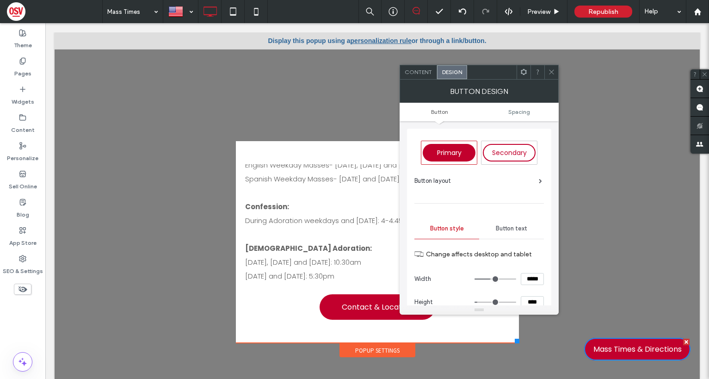
click at [552, 74] on icon at bounding box center [551, 71] width 7 height 7
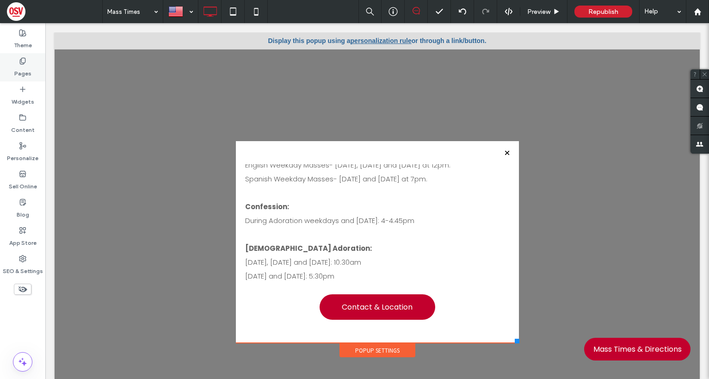
click at [26, 60] on div "Pages" at bounding box center [22, 67] width 45 height 28
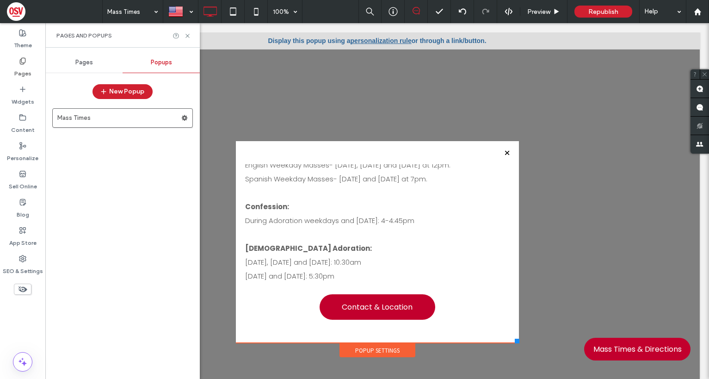
click at [75, 63] on div "Pages" at bounding box center [83, 62] width 77 height 20
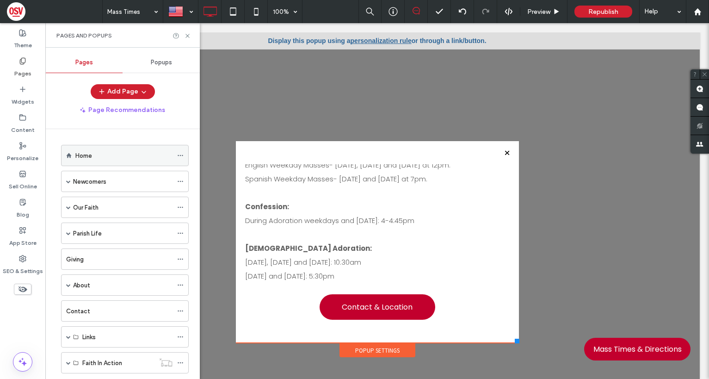
click at [98, 151] on div "Home" at bounding box center [123, 156] width 97 height 10
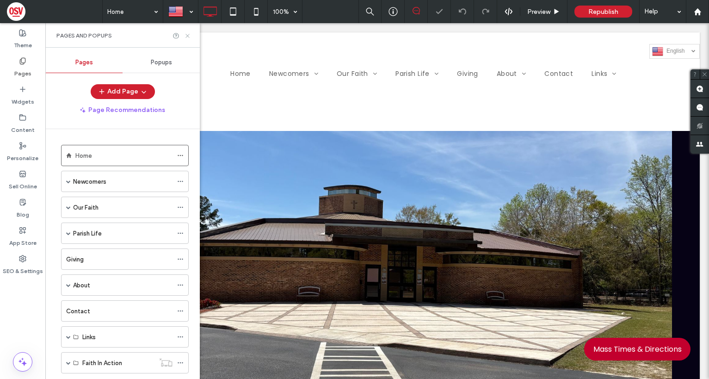
click at [190, 36] on icon at bounding box center [187, 35] width 7 height 7
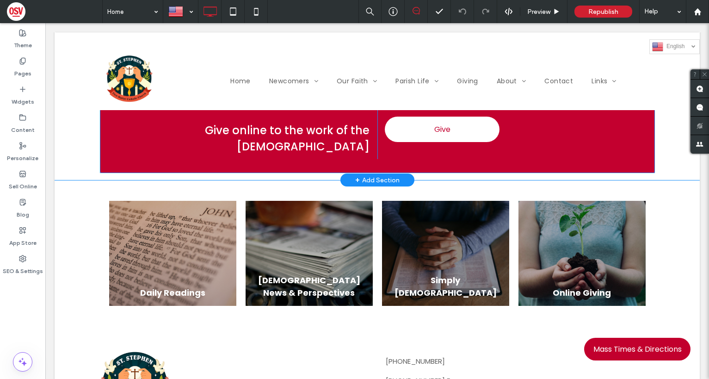
scroll to position [1517, 0]
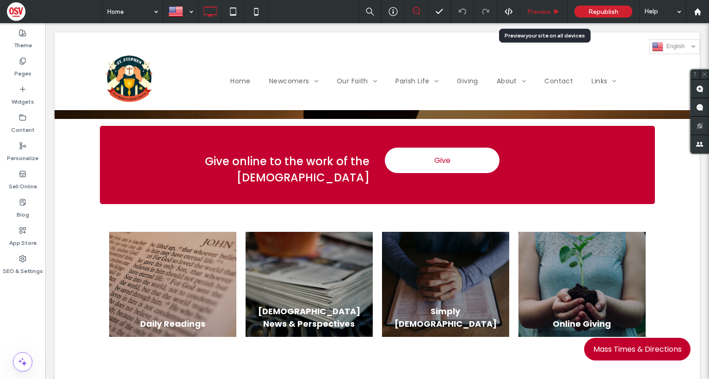
click at [548, 11] on span "Preview" at bounding box center [538, 12] width 23 height 8
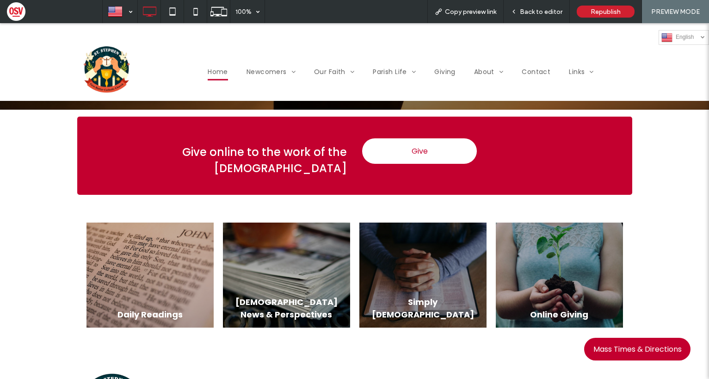
click at [625, 348] on span "Mass Times & Directions" at bounding box center [637, 349] width 88 height 12
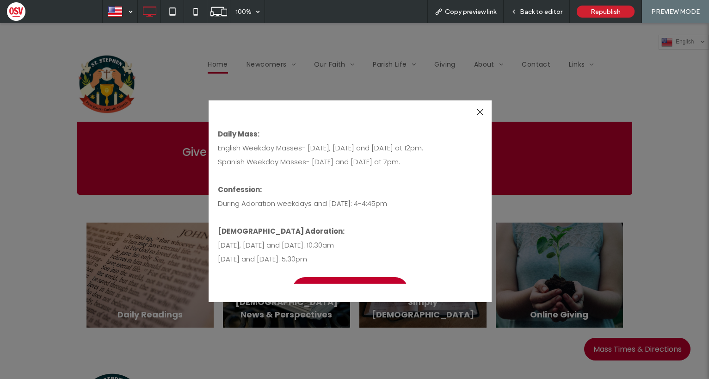
scroll to position [117, 0]
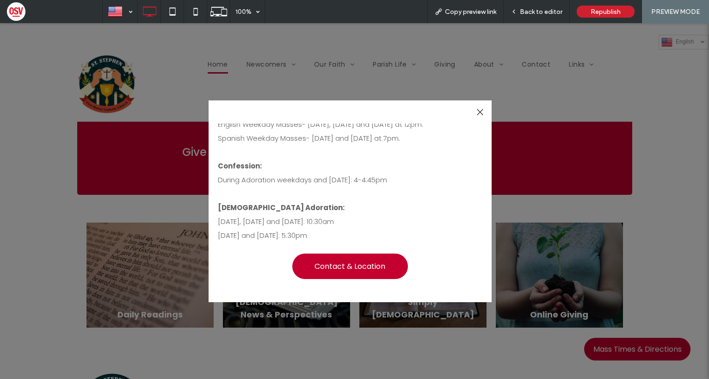
click at [355, 256] on span "Contact & Location" at bounding box center [349, 266] width 71 height 21
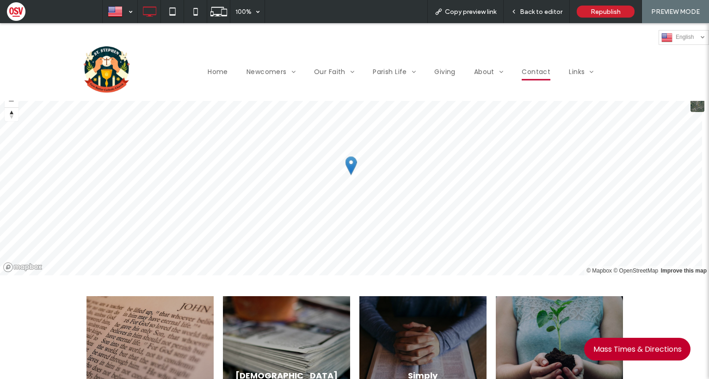
scroll to position [462, 0]
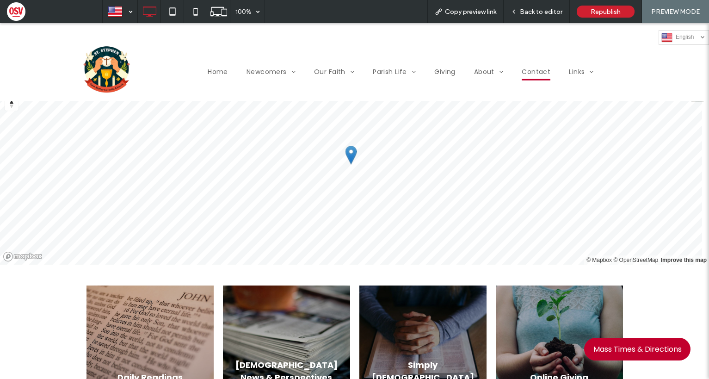
click at [43, 40] on div "English en Español es Click To Paste" at bounding box center [354, 37] width 709 height 15
